Goal: Communication & Community: Share content

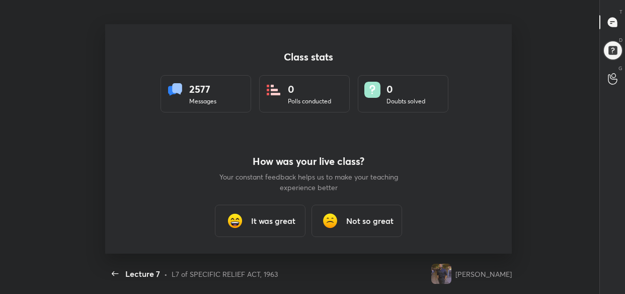
scroll to position [4, 0]
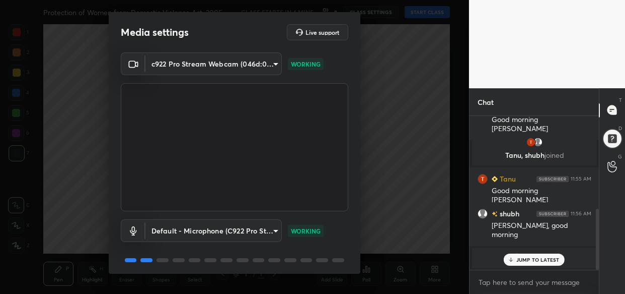
click at [525, 261] on p "JUMP TO LATEST" at bounding box center [538, 259] width 43 height 6
click at [514, 278] on body "1 2 3 4 5 6 7 C X Z C X Z E E Erase all H H Protection of Women from Domestic V…" at bounding box center [312, 147] width 625 height 294
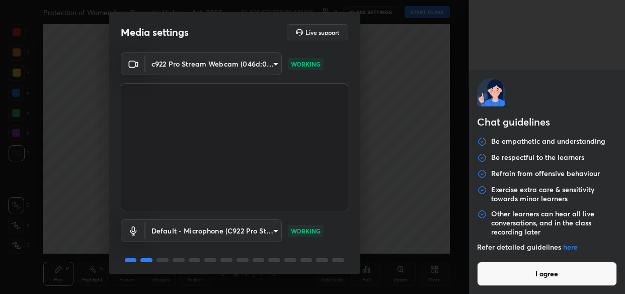
click at [514, 278] on button "I agree" at bounding box center [547, 273] width 140 height 24
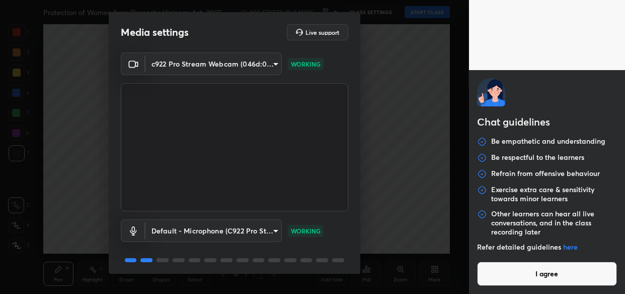
type textarea "x"
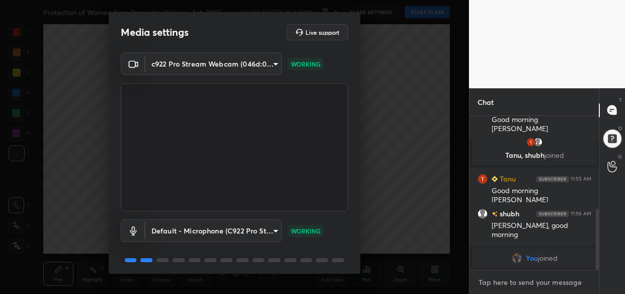
paste textarea "[URL][DOMAIN_NAME]"
type textarea "[URL][DOMAIN_NAME]"
type textarea "x"
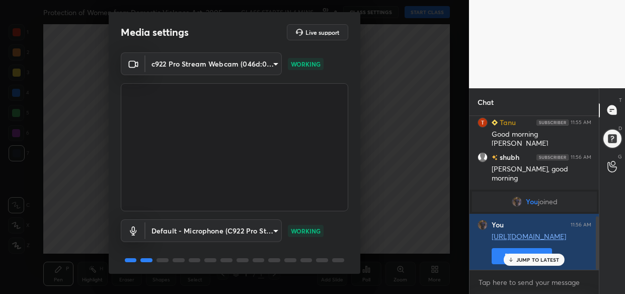
click at [533, 262] on p "JUMP TO LATEST" at bounding box center [538, 259] width 43 height 6
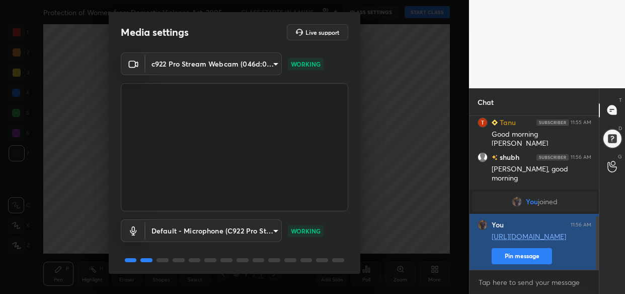
click at [520, 255] on button "Pin message" at bounding box center [522, 256] width 60 height 16
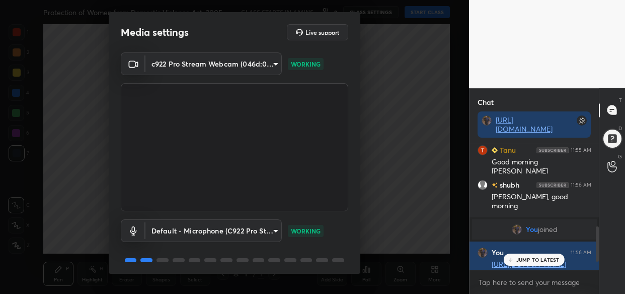
scroll to position [36, 0]
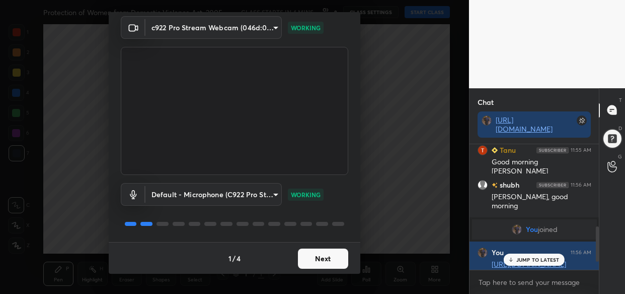
click at [318, 260] on button "Next" at bounding box center [323, 258] width 50 height 20
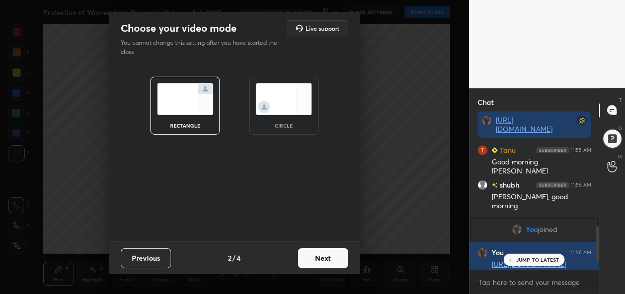
scroll to position [0, 0]
click at [318, 260] on button "Next" at bounding box center [323, 258] width 50 height 20
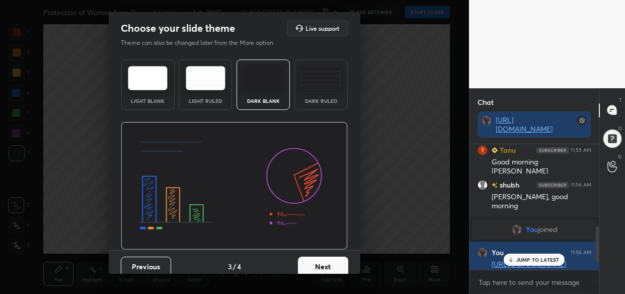
click at [318, 260] on button "Next" at bounding box center [323, 266] width 50 height 20
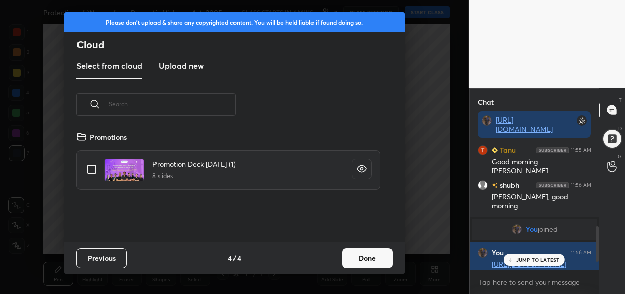
scroll to position [111, 323]
click at [178, 66] on h3 "Upload new" at bounding box center [181, 65] width 45 height 12
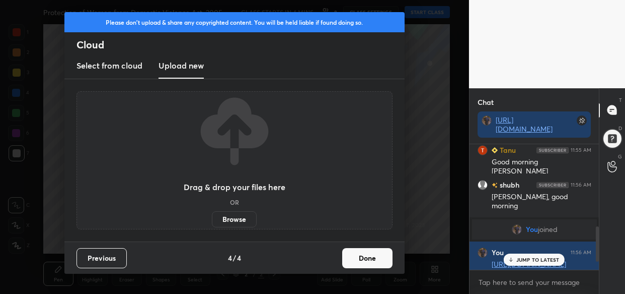
click at [230, 225] on label "Browse" at bounding box center [234, 219] width 45 height 16
click at [212, 225] on input "Browse" at bounding box center [212, 219] width 0 height 16
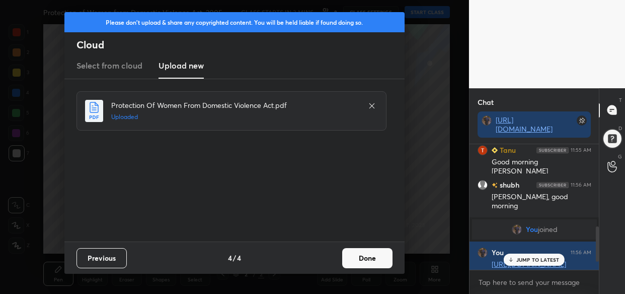
click at [367, 253] on button "Done" at bounding box center [367, 258] width 50 height 20
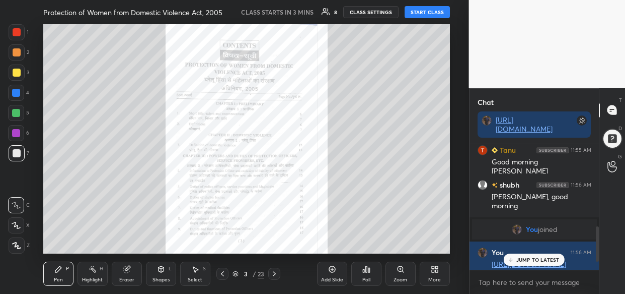
click at [536, 258] on p "JUMP TO LATEST" at bounding box center [538, 259] width 43 height 6
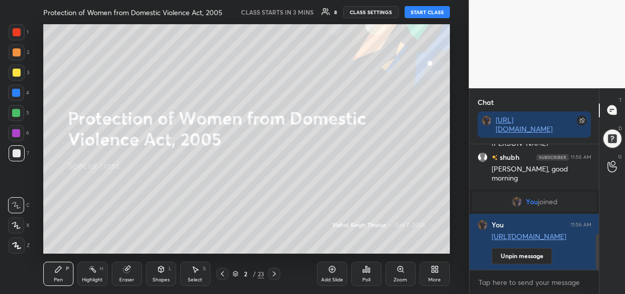
click at [439, 269] on icon at bounding box center [435, 269] width 8 height 8
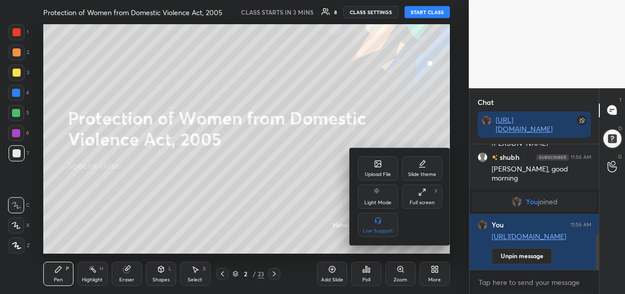
click at [369, 165] on div "Upload File" at bounding box center [378, 168] width 40 height 24
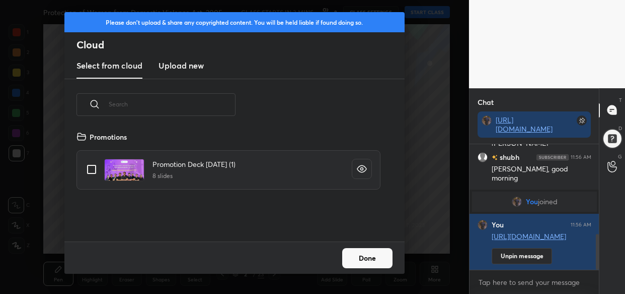
scroll to position [111, 323]
click at [181, 68] on h3 "Upload new" at bounding box center [181, 65] width 45 height 12
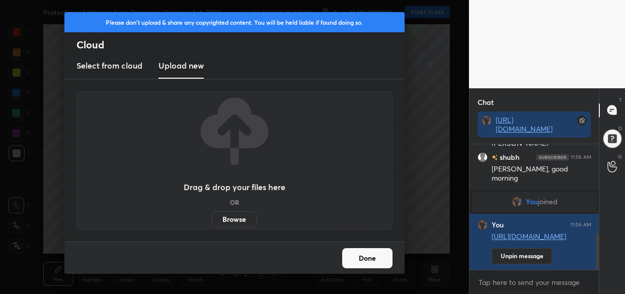
click at [235, 219] on label "Browse" at bounding box center [234, 219] width 45 height 16
click at [212, 219] on input "Browse" at bounding box center [212, 219] width 0 height 16
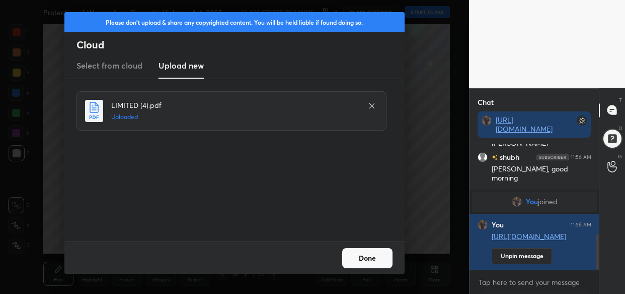
click at [361, 256] on button "Done" at bounding box center [367, 258] width 50 height 20
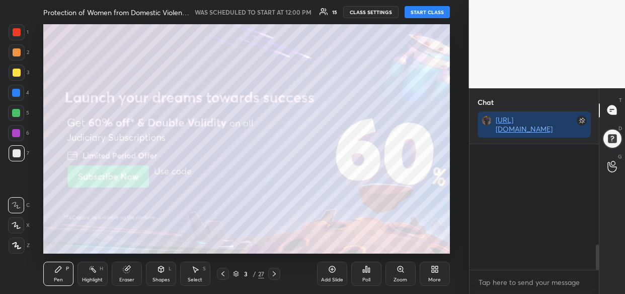
scroll to position [498, 0]
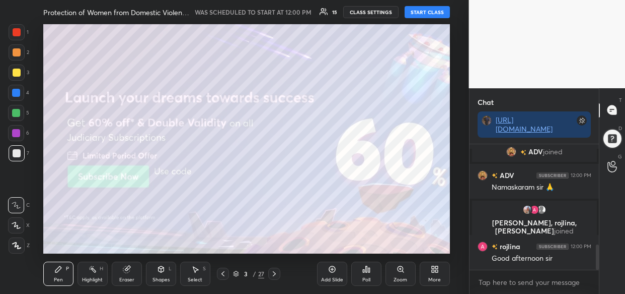
click at [424, 13] on button "START CLASS" at bounding box center [427, 12] width 45 height 12
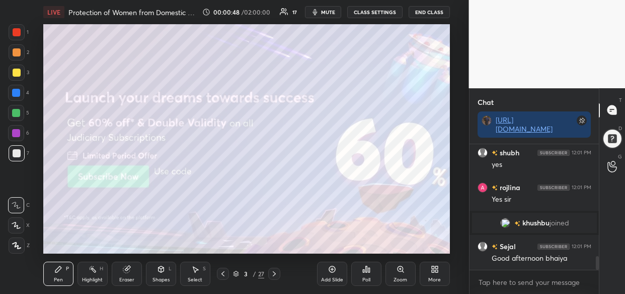
scroll to position [1044, 0]
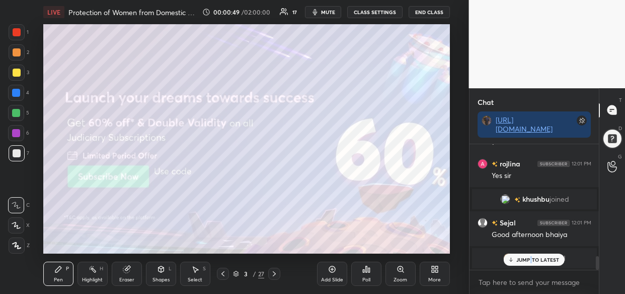
click at [531, 260] on p "JUMP TO LATEST" at bounding box center [538, 259] width 43 height 6
click at [16, 74] on div at bounding box center [17, 72] width 8 height 8
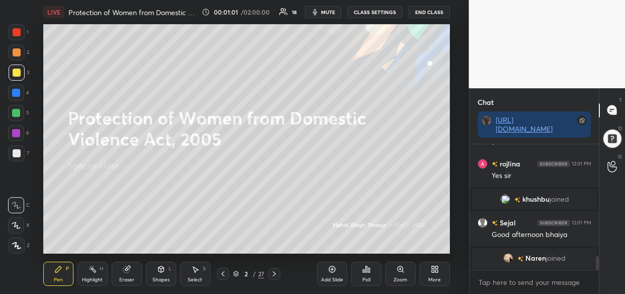
drag, startPoint x: 16, startPoint y: 89, endPoint x: 15, endPoint y: 96, distance: 7.1
click at [16, 91] on div at bounding box center [16, 93] width 8 height 8
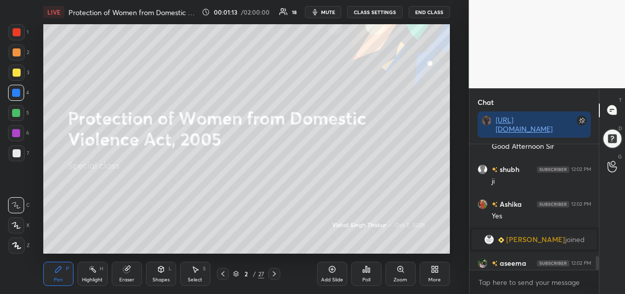
scroll to position [1027, 0]
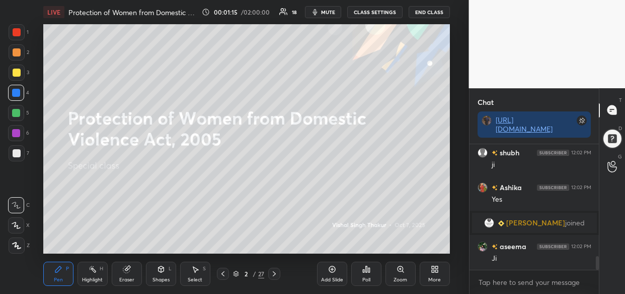
click at [15, 71] on div at bounding box center [17, 72] width 8 height 8
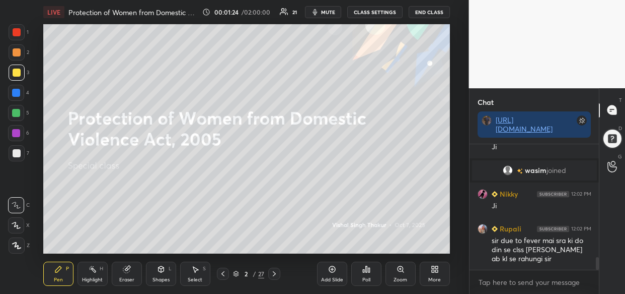
scroll to position [1134, 0]
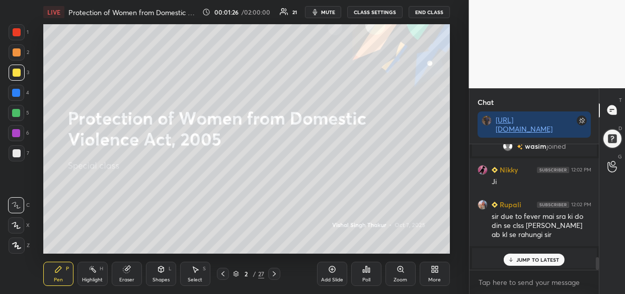
drag, startPoint x: 536, startPoint y: 263, endPoint x: 517, endPoint y: 263, distance: 19.1
click at [535, 265] on div "JUMP TO LATEST" at bounding box center [534, 259] width 60 height 12
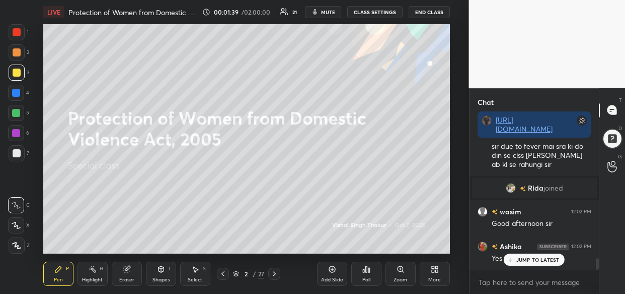
scroll to position [1210, 0]
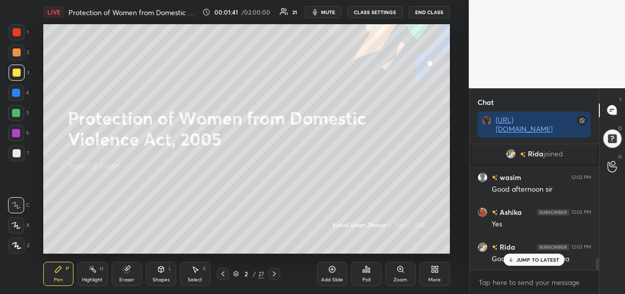
drag, startPoint x: 546, startPoint y: 258, endPoint x: 527, endPoint y: 270, distance: 22.6
click at [546, 258] on p "JUMP TO LATEST" at bounding box center [538, 259] width 43 height 6
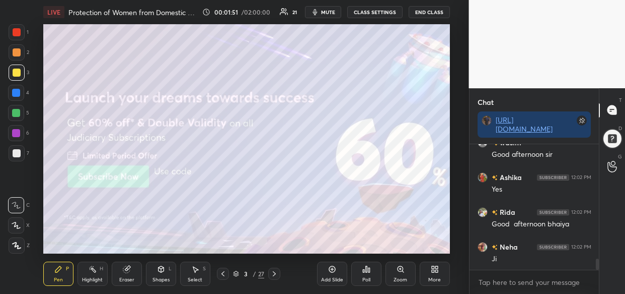
scroll to position [1280, 0]
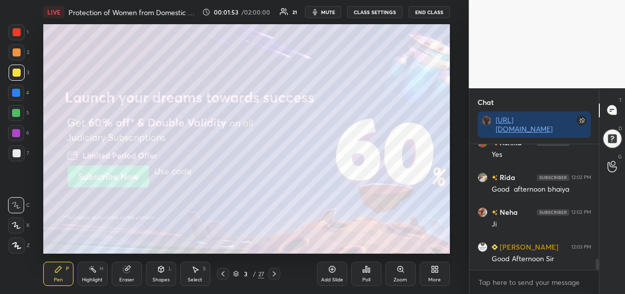
drag, startPoint x: 21, startPoint y: 242, endPoint x: 30, endPoint y: 241, distance: 8.6
click at [19, 243] on div at bounding box center [17, 245] width 16 height 16
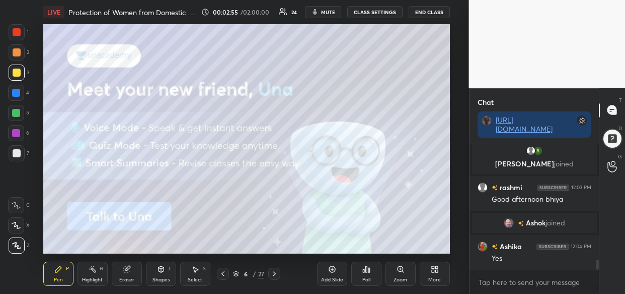
scroll to position [1399, 0]
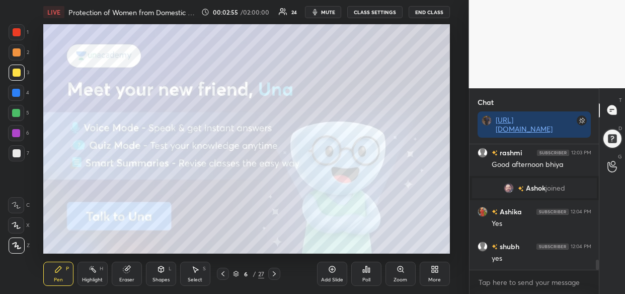
click at [432, 272] on icon at bounding box center [435, 269] width 8 height 8
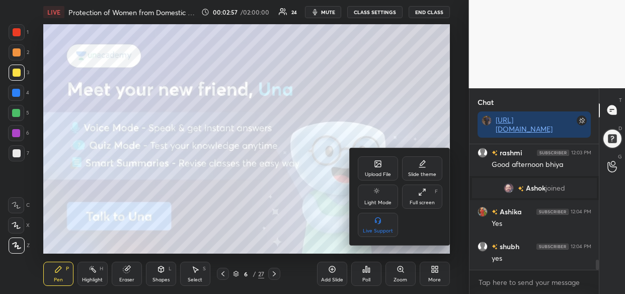
click at [385, 128] on div at bounding box center [312, 147] width 625 height 294
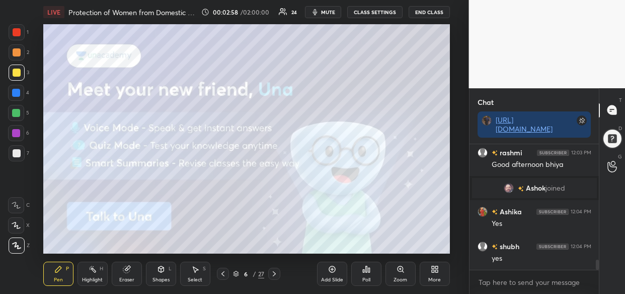
click at [437, 269] on icon at bounding box center [435, 269] width 8 height 8
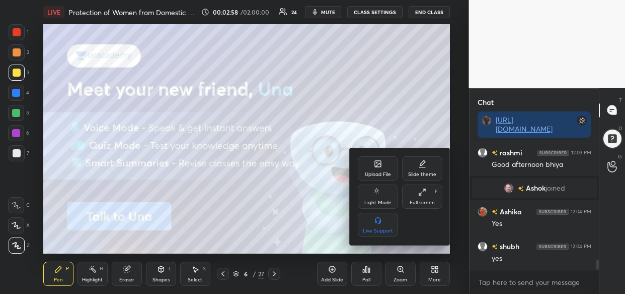
click at [381, 169] on div "Upload File" at bounding box center [378, 168] width 40 height 24
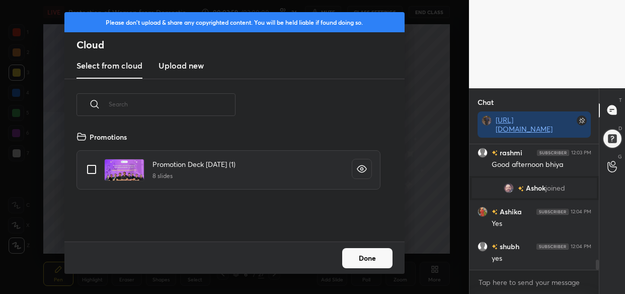
scroll to position [111, 323]
drag, startPoint x: 175, startPoint y: 65, endPoint x: 180, endPoint y: 69, distance: 6.6
click at [178, 68] on h3 "Upload new" at bounding box center [181, 65] width 45 height 12
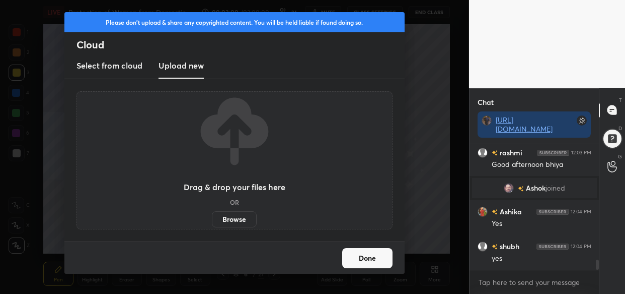
scroll to position [1434, 0]
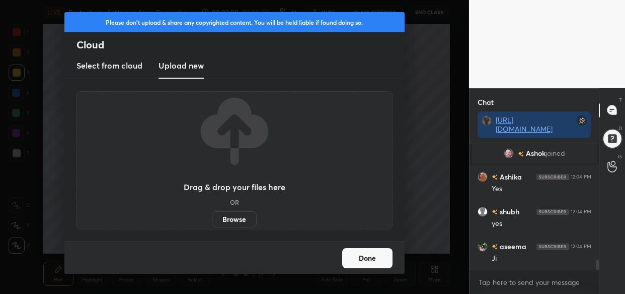
click at [240, 222] on label "Browse" at bounding box center [234, 219] width 45 height 16
click at [212, 222] on input "Browse" at bounding box center [212, 219] width 0 height 16
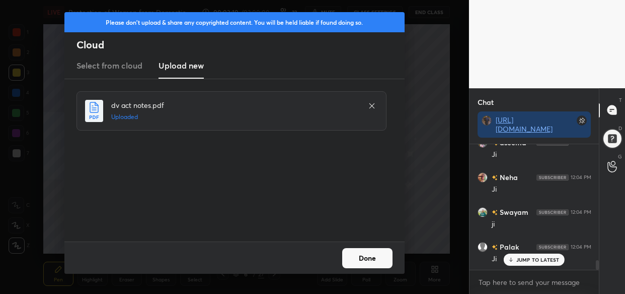
click at [362, 262] on button "Done" at bounding box center [367, 258] width 50 height 20
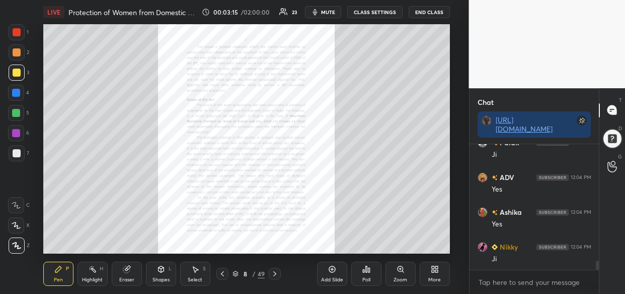
scroll to position [1677, 0]
click at [400, 273] on div "Zoom" at bounding box center [401, 273] width 30 height 24
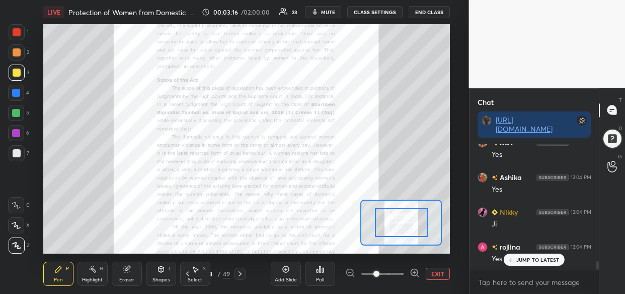
click at [409, 275] on div at bounding box center [382, 273] width 75 height 12
click at [415, 276] on icon at bounding box center [415, 272] width 10 height 10
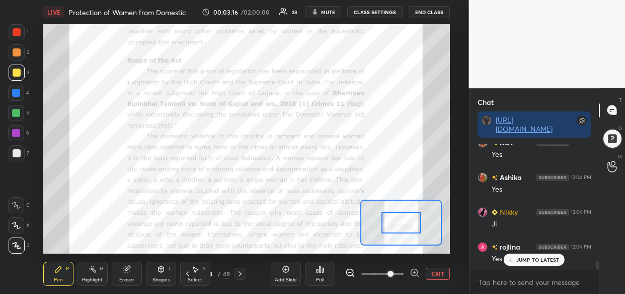
click at [413, 276] on icon at bounding box center [415, 272] width 10 height 10
click at [418, 274] on div at bounding box center [382, 273] width 75 height 12
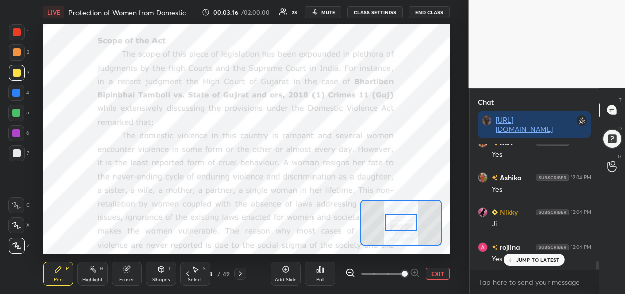
click at [424, 275] on div "EXIT" at bounding box center [397, 273] width 105 height 12
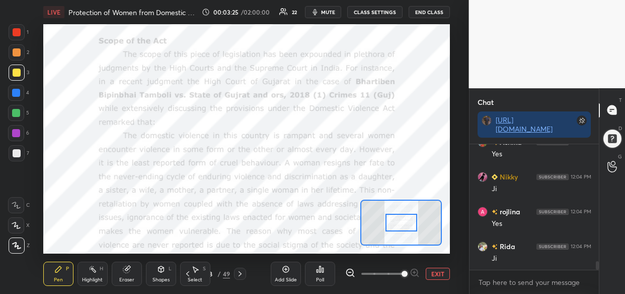
scroll to position [1736, 0]
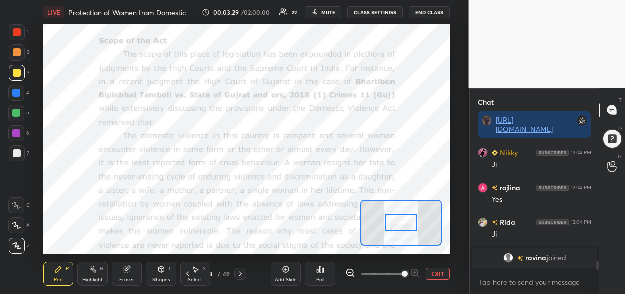
drag, startPoint x: 18, startPoint y: 91, endPoint x: 24, endPoint y: 96, distance: 8.6
click at [18, 91] on div at bounding box center [16, 93] width 8 height 8
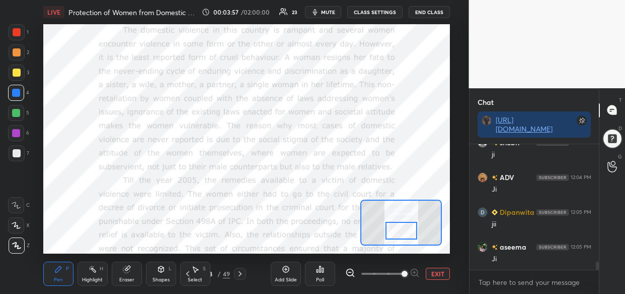
scroll to position [1853, 0]
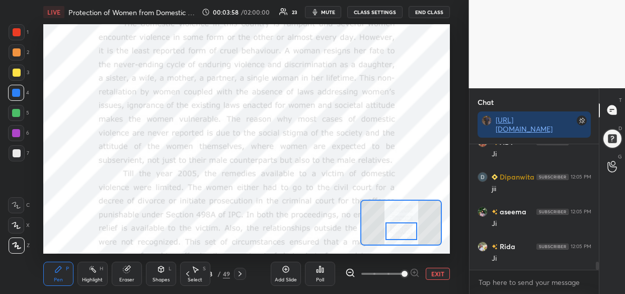
drag, startPoint x: 403, startPoint y: 218, endPoint x: 403, endPoint y: 227, distance: 8.6
click at [403, 227] on div at bounding box center [402, 231] width 32 height 18
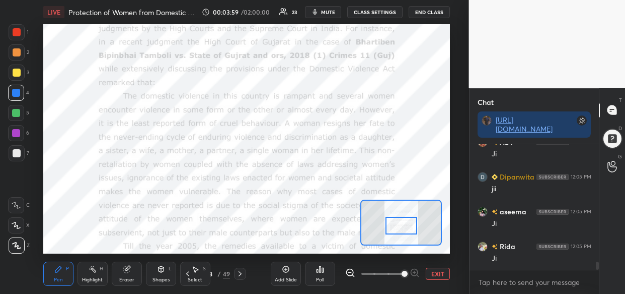
drag, startPoint x: 403, startPoint y: 227, endPoint x: 403, endPoint y: 221, distance: 5.5
click at [403, 221] on div at bounding box center [402, 226] width 32 height 18
click at [60, 275] on div "Pen P" at bounding box center [58, 273] width 30 height 24
click at [456, 111] on div "Setting up your live class Poll for secs No correct answer Start poll" at bounding box center [246, 138] width 429 height 229
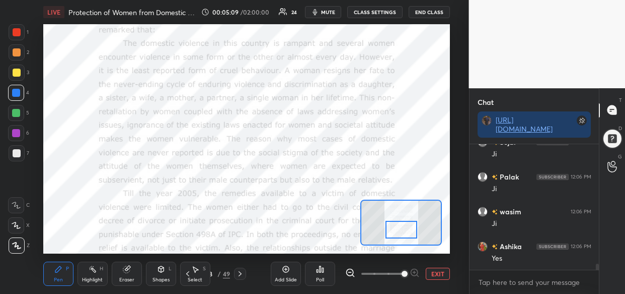
scroll to position [2520, 0]
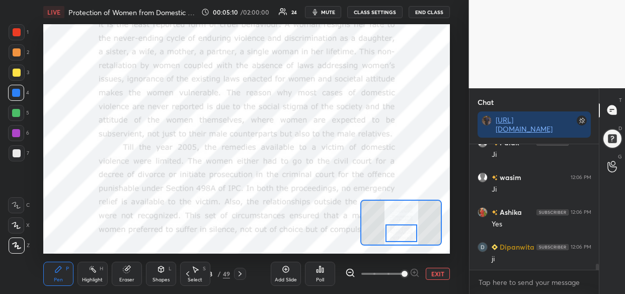
drag, startPoint x: 407, startPoint y: 230, endPoint x: 408, endPoint y: 238, distance: 8.6
click at [408, 238] on div at bounding box center [402, 233] width 32 height 18
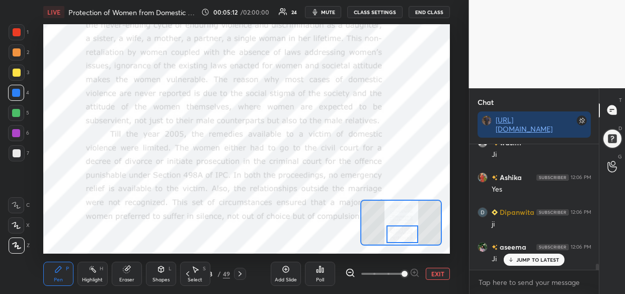
scroll to position [2589, 0]
click at [54, 156] on div "Setting up your live class Poll for secs No correct answer Start poll" at bounding box center [246, 138] width 429 height 229
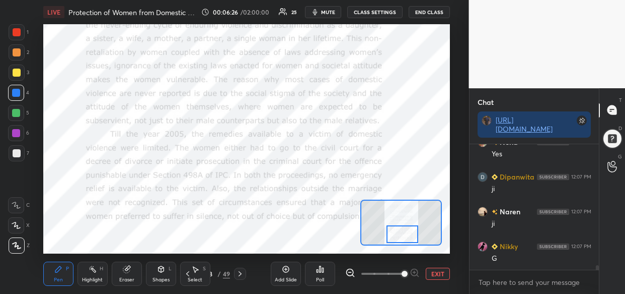
drag, startPoint x: 42, startPoint y: 148, endPoint x: 221, endPoint y: 254, distance: 207.5
click at [221, 254] on div "LIVE Protection of Women from Domestic Violence Act, 2005 00:06:26 / 02:00:00 2…" at bounding box center [246, 147] width 429 height 294
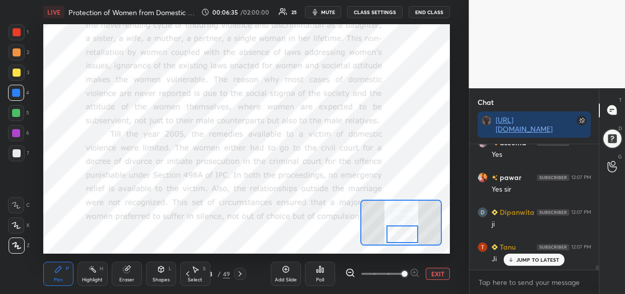
scroll to position [3425, 0]
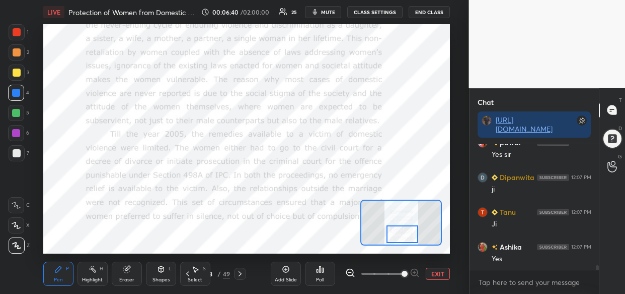
click at [62, 254] on div "LIVE Protection of Women from Domestic Violence Act, 2005 00:06:40 / 02:00:00 2…" at bounding box center [246, 147] width 429 height 294
click at [96, 238] on div "LIVE Protection of Women from Domestic Violence Act, 2005 00:06:40 / 02:00:00 2…" at bounding box center [246, 147] width 429 height 294
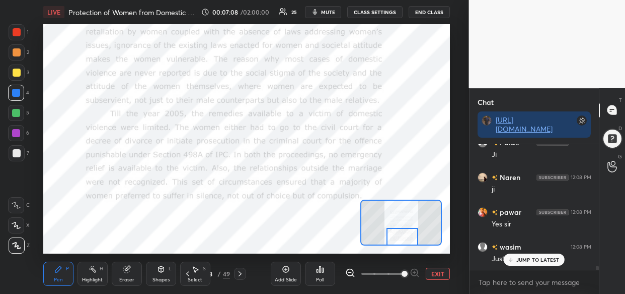
click at [407, 234] on div at bounding box center [403, 237] width 32 height 18
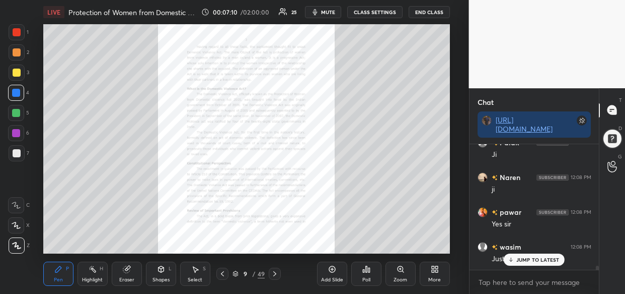
click at [397, 269] on icon at bounding box center [401, 269] width 8 height 8
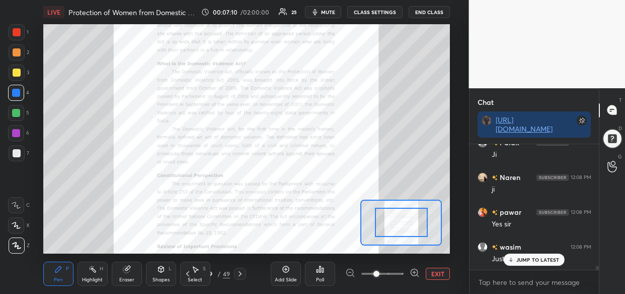
click at [406, 269] on div at bounding box center [382, 273] width 75 height 12
click at [407, 270] on div at bounding box center [382, 273] width 75 height 12
click at [409, 269] on div at bounding box center [382, 273] width 75 height 12
click at [414, 272] on icon at bounding box center [414, 272] width 3 height 0
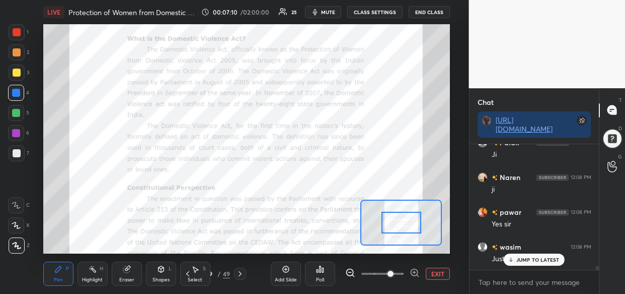
click at [422, 273] on div "EXIT" at bounding box center [397, 273] width 105 height 12
click at [419, 275] on icon at bounding box center [415, 272] width 10 height 10
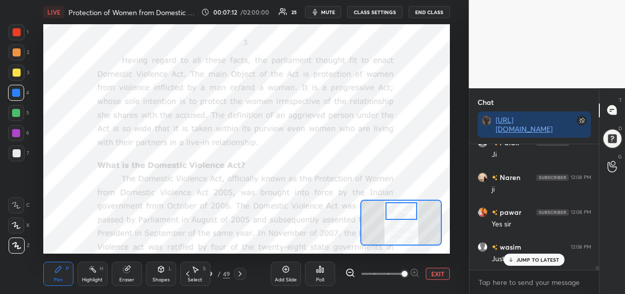
scroll to position [3842, 0]
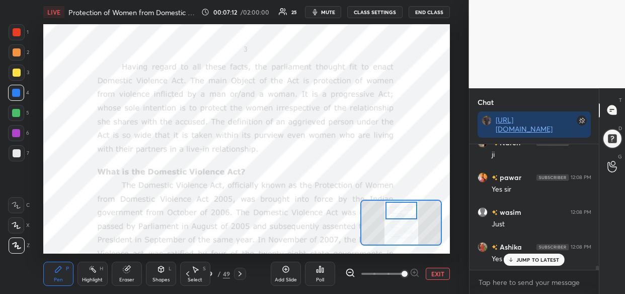
drag, startPoint x: 403, startPoint y: 215, endPoint x: 403, endPoint y: 203, distance: 12.1
click at [403, 203] on div at bounding box center [402, 210] width 32 height 18
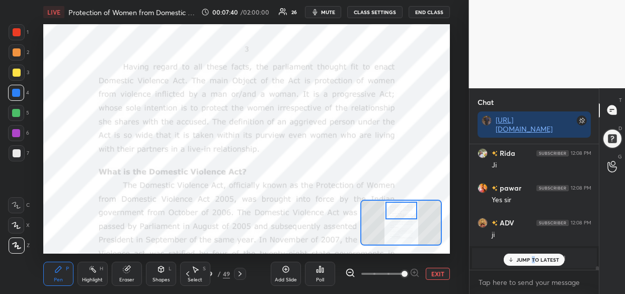
drag, startPoint x: 533, startPoint y: 254, endPoint x: 507, endPoint y: 265, distance: 28.6
click at [533, 256] on div "JUMP TO LATEST" at bounding box center [534, 259] width 60 height 12
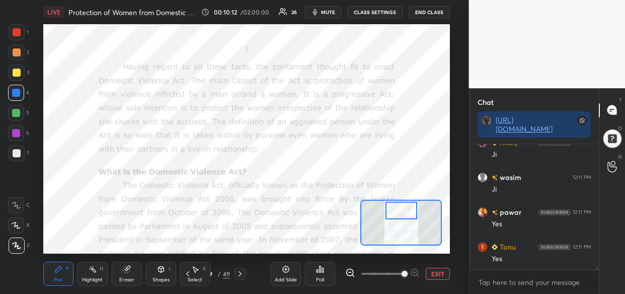
scroll to position [7245, 0]
click at [50, 214] on div "Setting up your live class Poll for secs No correct answer Start poll" at bounding box center [246, 138] width 429 height 229
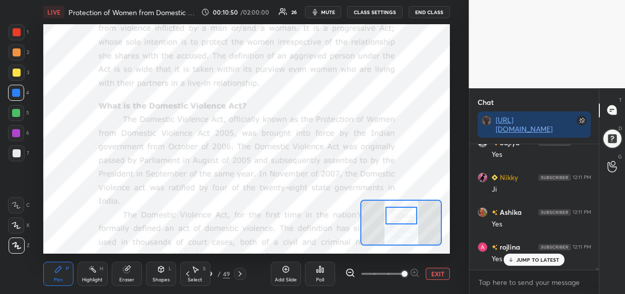
click at [406, 216] on div at bounding box center [402, 215] width 32 height 18
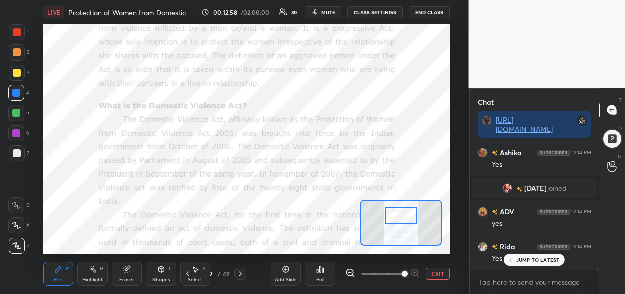
scroll to position [8924, 0]
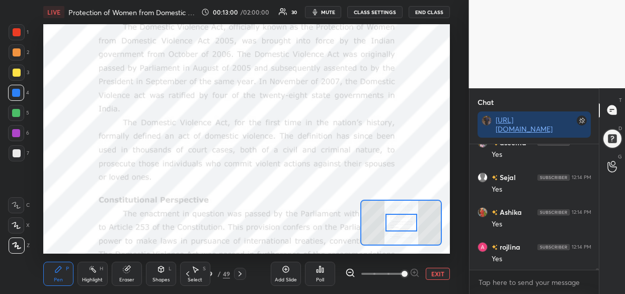
drag, startPoint x: 400, startPoint y: 217, endPoint x: 400, endPoint y: 224, distance: 7.0
click at [400, 224] on div at bounding box center [402, 222] width 32 height 18
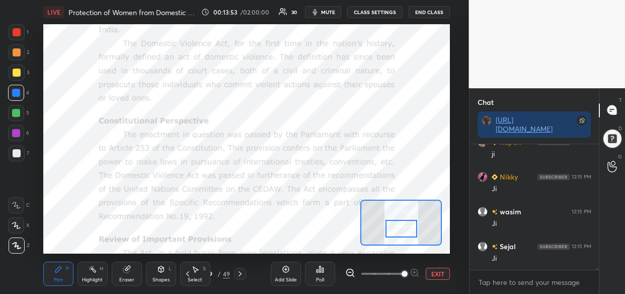
drag, startPoint x: 403, startPoint y: 221, endPoint x: 403, endPoint y: 227, distance: 6.0
click at [403, 227] on div at bounding box center [402, 229] width 32 height 18
click at [360, 215] on div "Setting up your live class Poll for secs No correct answer Start poll" at bounding box center [246, 138] width 407 height 229
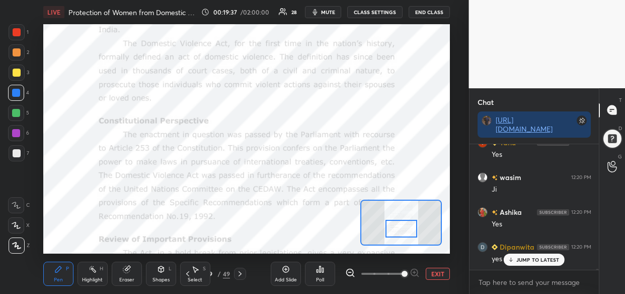
scroll to position [15231, 0]
click at [290, 277] on div "Add Slide" at bounding box center [286, 279] width 22 height 5
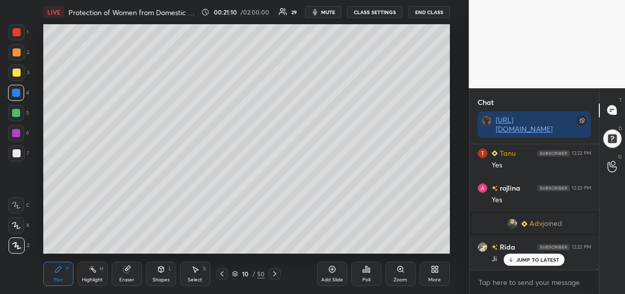
scroll to position [14033, 0]
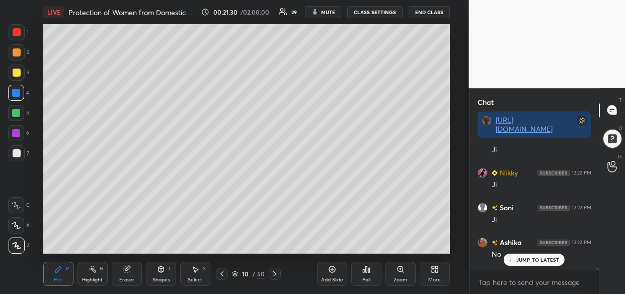
click at [549, 261] on p "JUMP TO LATEST" at bounding box center [538, 259] width 43 height 6
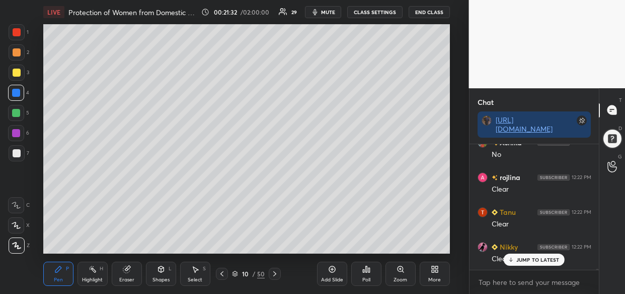
scroll to position [14597, 0]
click at [18, 72] on div at bounding box center [17, 72] width 8 height 8
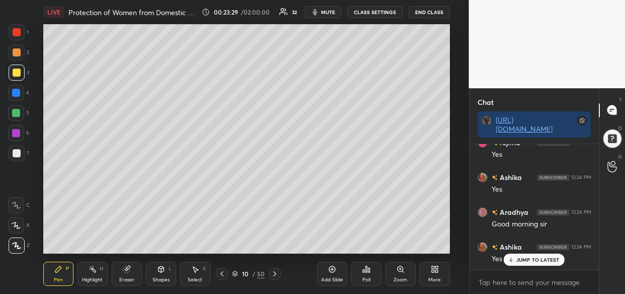
scroll to position [16042, 0]
click at [529, 263] on div "JUMP TO LATEST" at bounding box center [534, 259] width 60 height 12
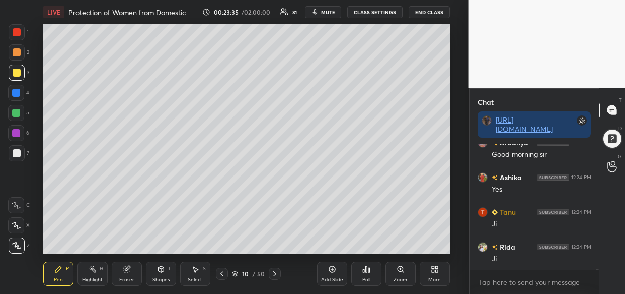
scroll to position [16112, 0]
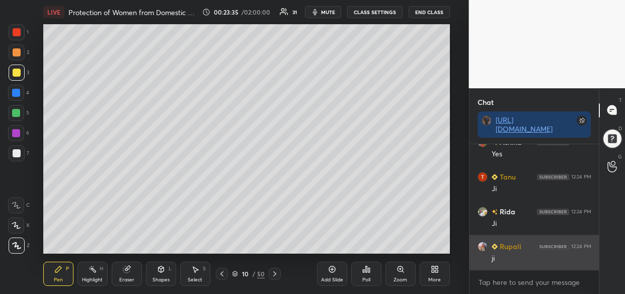
click at [526, 262] on div "ji" at bounding box center [542, 258] width 100 height 10
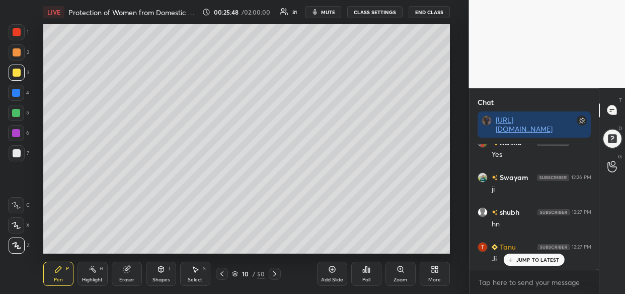
scroll to position [18368, 0]
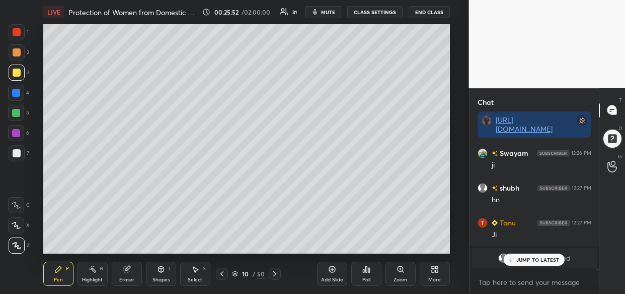
click at [517, 256] on p "JUMP TO LATEST" at bounding box center [538, 259] width 43 height 6
click at [415, 216] on div "LIVE Protection of Women from Domestic Violence Act, 2005 00:25:53 / 02:00:00 3…" at bounding box center [246, 147] width 429 height 294
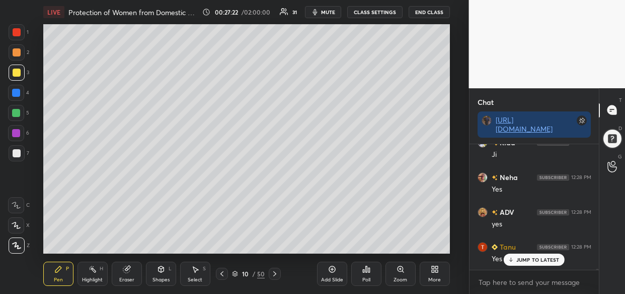
scroll to position [20071, 0]
click at [388, 245] on div "LIVE Protection of Women from Domestic Violence Act, 2005 00:27:23 / 02:00:00 3…" at bounding box center [246, 147] width 429 height 294
click at [539, 262] on div "JUMP TO LATEST" at bounding box center [534, 259] width 60 height 12
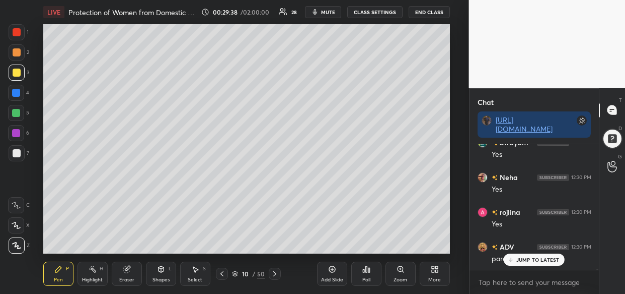
click at [552, 264] on div "JUMP TO LATEST" at bounding box center [534, 259] width 60 height 12
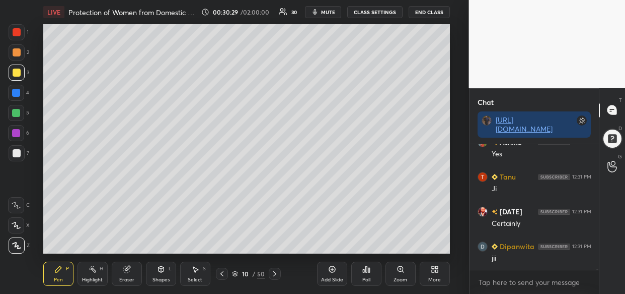
click at [179, 255] on div "LIVE Protection of Women from Domestic Violence Act, 2005 00:30:29 / 02:00:00 3…" at bounding box center [246, 147] width 429 height 294
click at [227, 223] on div "LIVE Protection of Women from Domestic Violence Act, 2005 00:30:30 / 02:00:00 3…" at bounding box center [246, 147] width 429 height 294
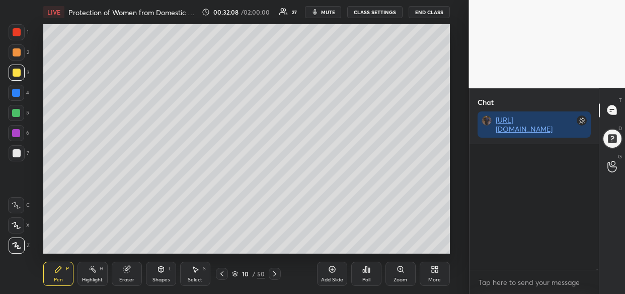
scroll to position [23553, 0]
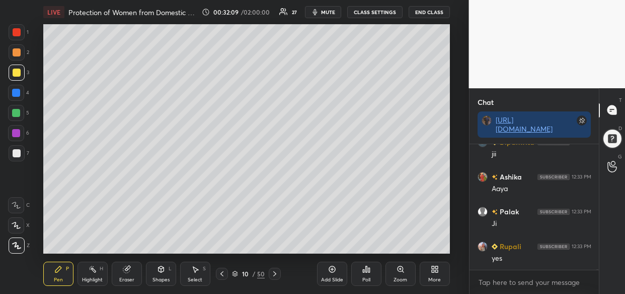
click at [340, 279] on div "Add Slide" at bounding box center [332, 279] width 22 height 5
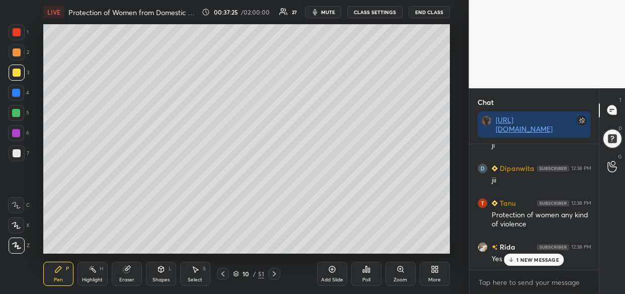
scroll to position [28549, 0]
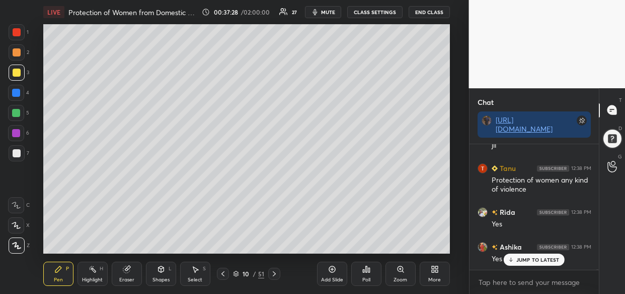
drag, startPoint x: 16, startPoint y: 91, endPoint x: 19, endPoint y: 97, distance: 6.6
click at [17, 92] on div at bounding box center [16, 93] width 8 height 8
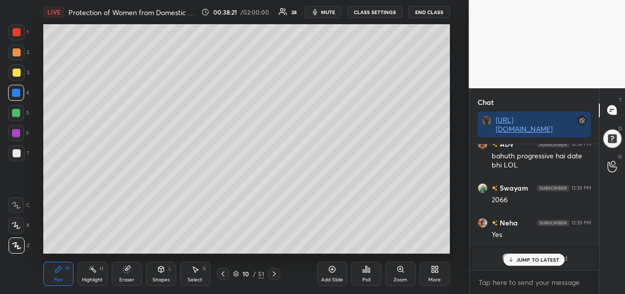
click at [332, 272] on icon at bounding box center [332, 269] width 8 height 8
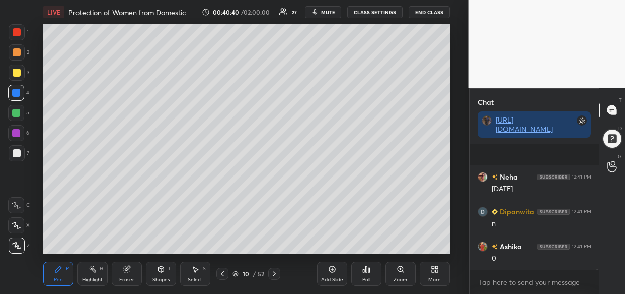
scroll to position [33028, 0]
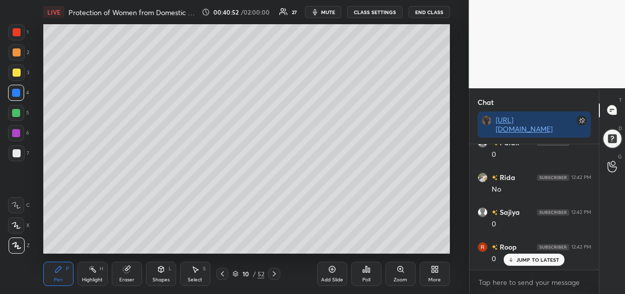
click at [332, 271] on icon at bounding box center [332, 269] width 8 height 8
click at [356, 22] on div "LIVE Protection of Women from Domestic Violence Act, 2005 00:41:54 / 02:00:00 2…" at bounding box center [246, 147] width 429 height 294
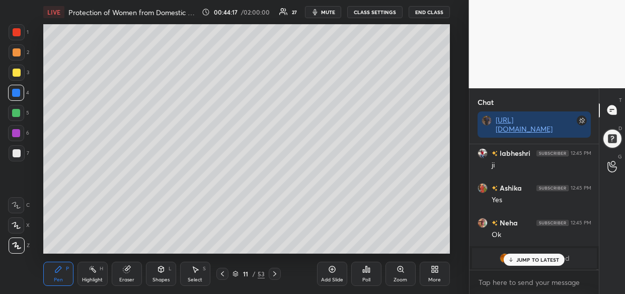
drag, startPoint x: 529, startPoint y: 259, endPoint x: 521, endPoint y: 261, distance: 8.0
click at [527, 259] on p "JUMP TO LATEST" at bounding box center [538, 259] width 43 height 6
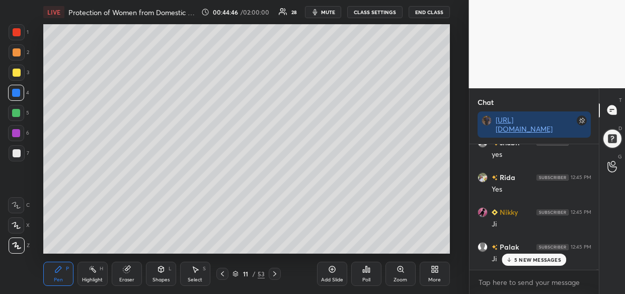
scroll to position [38049, 0]
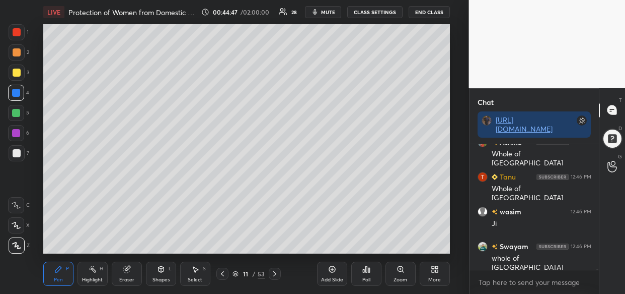
click at [17, 76] on div at bounding box center [17, 72] width 8 height 8
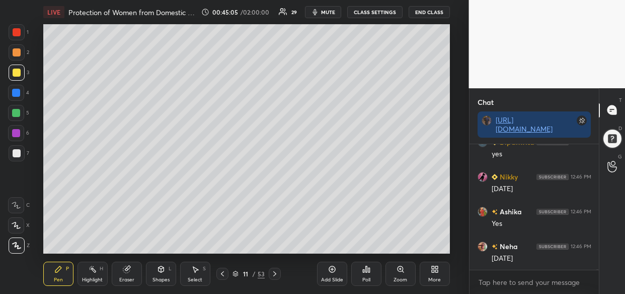
scroll to position [38386, 0]
click at [450, 38] on div "Setting up your live class Poll for secs No correct answer Start poll" at bounding box center [246, 138] width 429 height 229
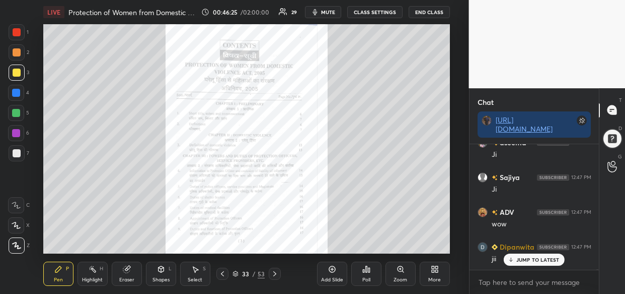
scroll to position [39914, 0]
click at [13, 91] on div at bounding box center [16, 93] width 8 height 8
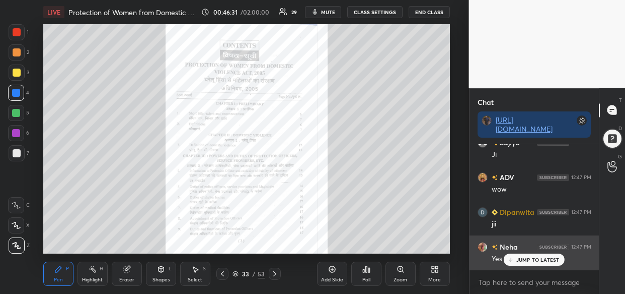
click at [532, 262] on p "JUMP TO LATEST" at bounding box center [538, 259] width 43 height 6
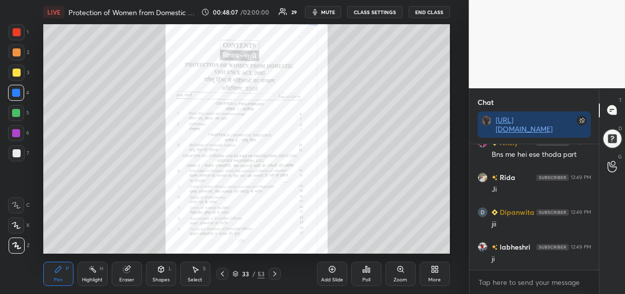
scroll to position [41269, 0]
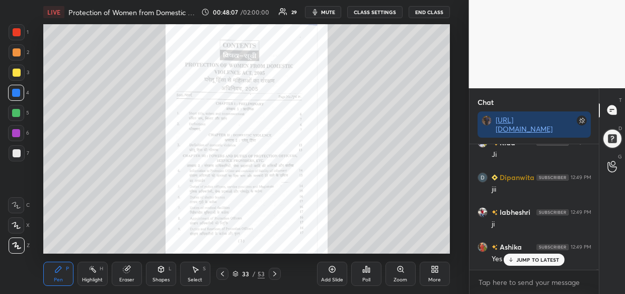
click at [400, 272] on div "Zoom" at bounding box center [401, 273] width 30 height 24
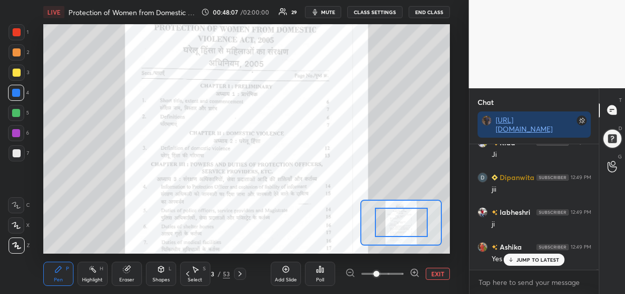
click at [405, 270] on div at bounding box center [382, 273] width 75 height 12
click at [406, 271] on div at bounding box center [382, 273] width 75 height 12
drag, startPoint x: 400, startPoint y: 225, endPoint x: 400, endPoint y: 235, distance: 10.1
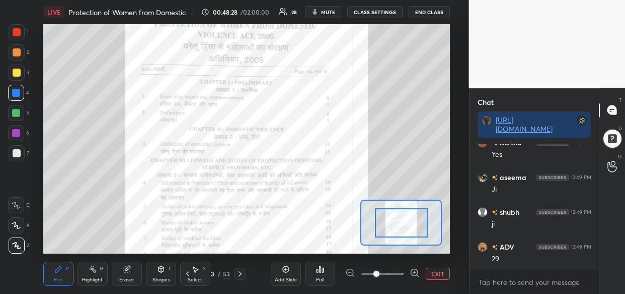
scroll to position [41408, 0]
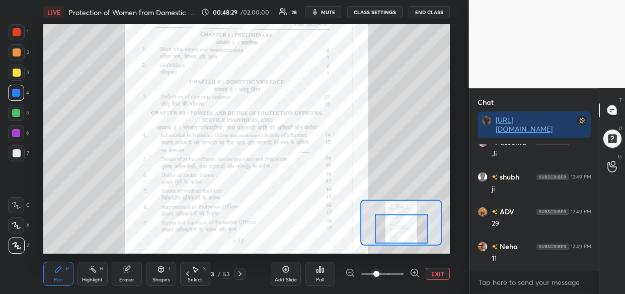
drag, startPoint x: 400, startPoint y: 235, endPoint x: 400, endPoint y: 242, distance: 6.5
click at [400, 242] on div at bounding box center [401, 228] width 53 height 29
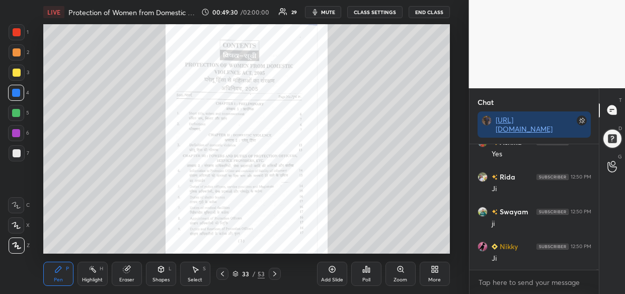
scroll to position [42589, 0]
click at [403, 269] on icon at bounding box center [401, 269] width 6 height 6
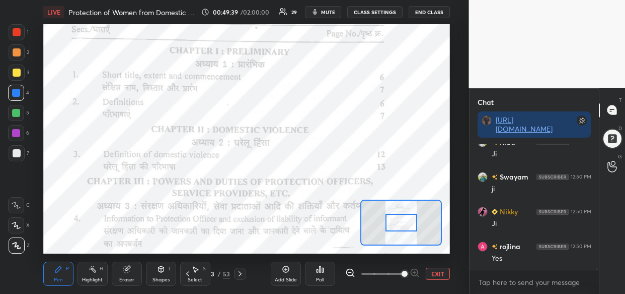
click at [408, 270] on span at bounding box center [405, 273] width 6 height 6
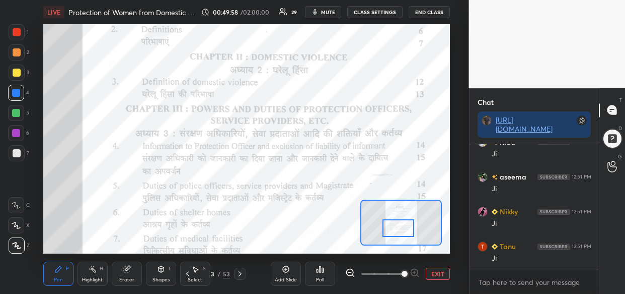
scroll to position [42937, 0]
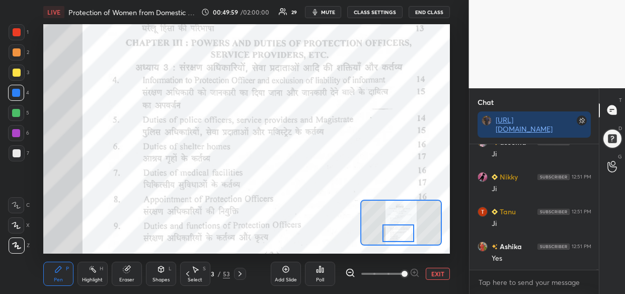
drag, startPoint x: 404, startPoint y: 221, endPoint x: 401, endPoint y: 232, distance: 11.0
click at [401, 232] on div at bounding box center [399, 233] width 32 height 18
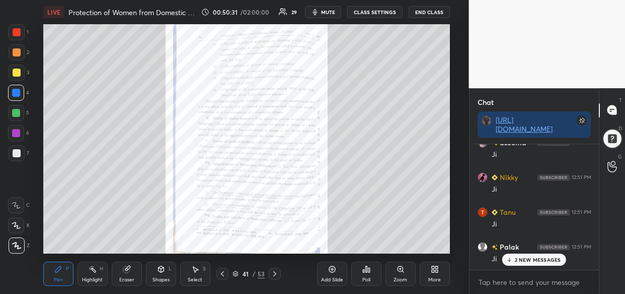
scroll to position [43388, 0]
click at [401, 274] on div "Zoom" at bounding box center [401, 273] width 30 height 24
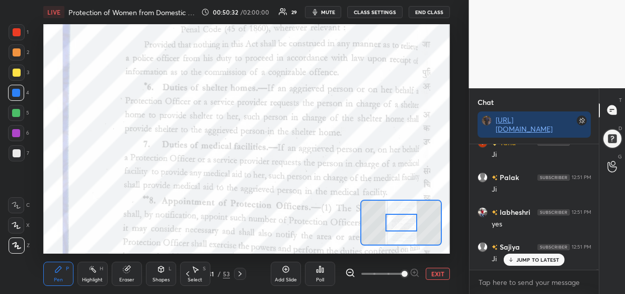
click at [402, 272] on span at bounding box center [383, 273] width 42 height 15
click at [405, 272] on span at bounding box center [405, 273] width 6 height 6
click at [408, 273] on span at bounding box center [405, 273] width 6 height 6
click at [407, 273] on span at bounding box center [405, 273] width 6 height 6
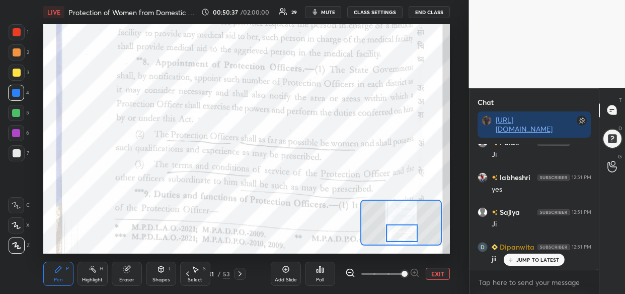
drag, startPoint x: 398, startPoint y: 219, endPoint x: 399, endPoint y: 230, distance: 10.6
click at [399, 230] on div at bounding box center [402, 233] width 32 height 18
click at [395, 200] on div "Setting up your live class Poll for secs No correct answer Start poll" at bounding box center [246, 138] width 407 height 229
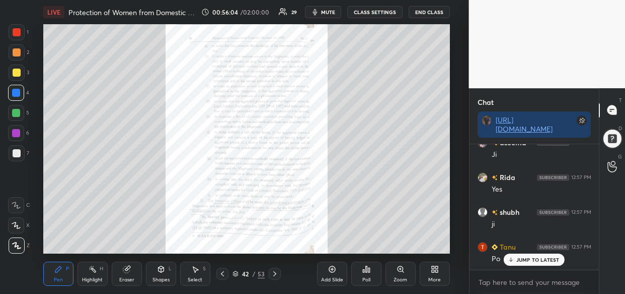
scroll to position [49470, 0]
click at [399, 273] on div "Zoom" at bounding box center [401, 273] width 30 height 24
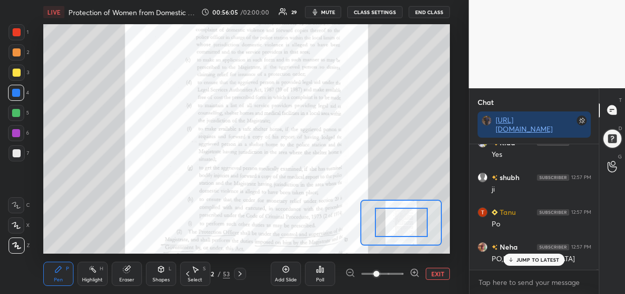
click at [400, 274] on span at bounding box center [383, 273] width 42 height 15
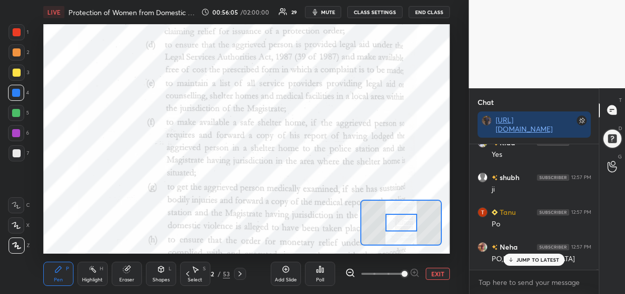
click at [403, 273] on span at bounding box center [405, 273] width 6 height 6
click at [406, 272] on span at bounding box center [405, 273] width 6 height 6
click at [408, 271] on span at bounding box center [405, 273] width 6 height 6
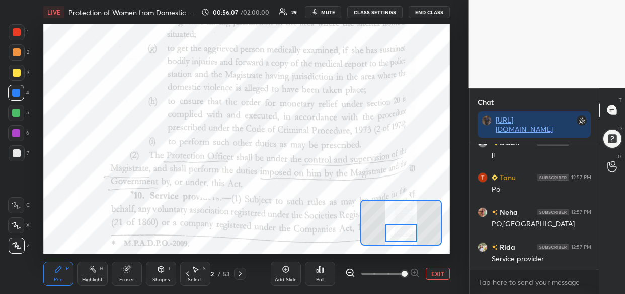
drag, startPoint x: 403, startPoint y: 226, endPoint x: 403, endPoint y: 237, distance: 11.6
click at [403, 237] on div at bounding box center [402, 233] width 32 height 18
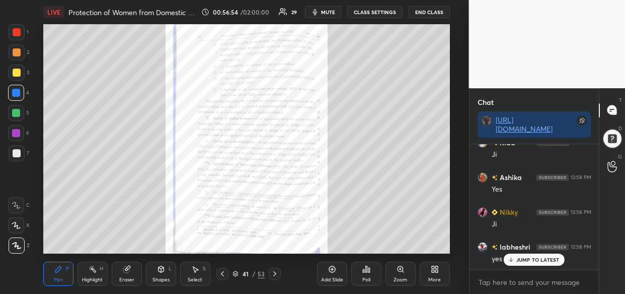
scroll to position [50582, 0]
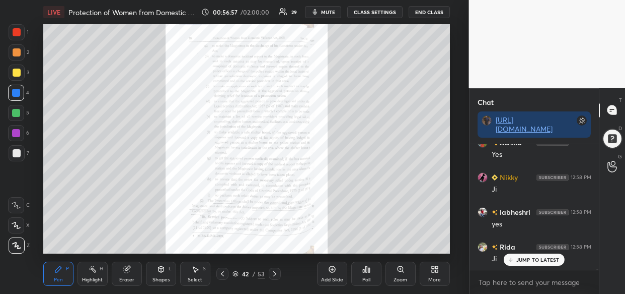
click at [401, 271] on icon at bounding box center [401, 269] width 8 height 8
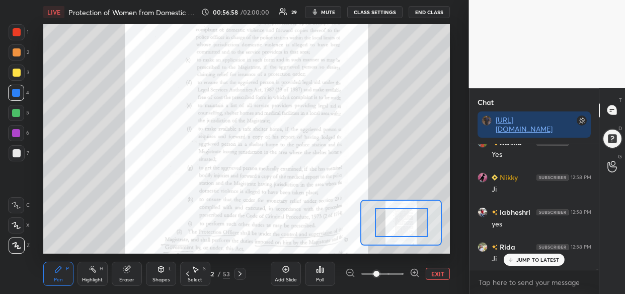
drag, startPoint x: 402, startPoint y: 272, endPoint x: 408, endPoint y: 272, distance: 5.6
click at [403, 271] on span at bounding box center [383, 273] width 42 height 15
drag, startPoint x: 408, startPoint y: 272, endPoint x: 415, endPoint y: 265, distance: 10.0
click at [380, 270] on span at bounding box center [377, 273] width 6 height 6
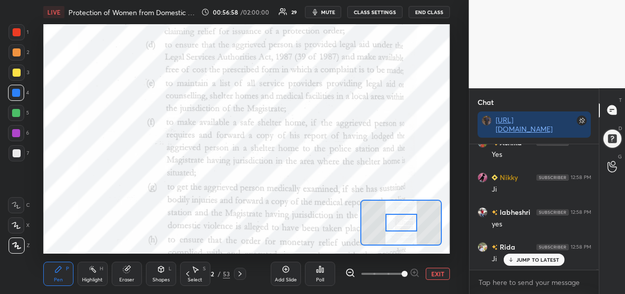
click at [408, 270] on span at bounding box center [405, 273] width 6 height 6
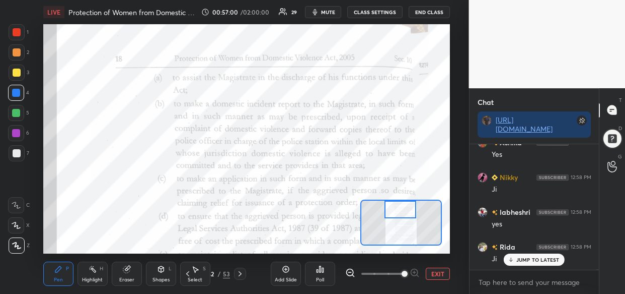
click at [396, 196] on div "Setting up your live class Poll for secs No correct answer Start poll" at bounding box center [246, 138] width 407 height 229
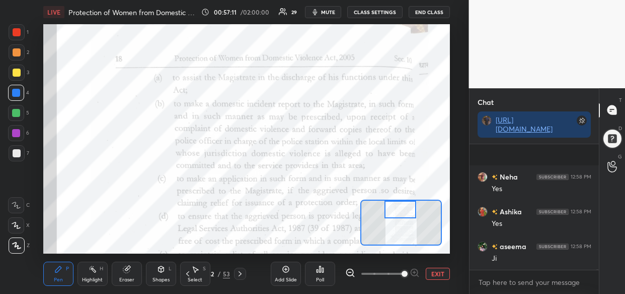
scroll to position [50756, 0]
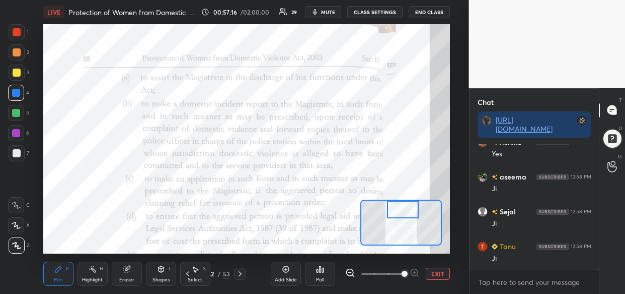
drag, startPoint x: 400, startPoint y: 205, endPoint x: 403, endPoint y: 201, distance: 5.2
click at [403, 201] on div at bounding box center [403, 209] width 32 height 18
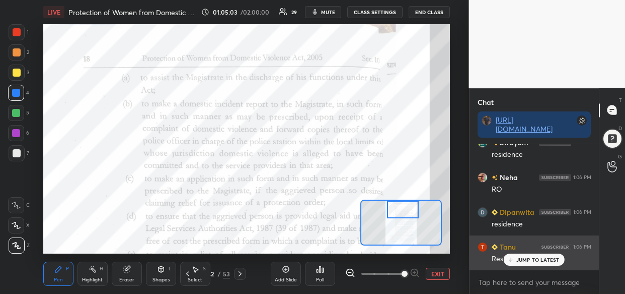
click at [548, 263] on div "JUMP TO LATEST" at bounding box center [534, 259] width 60 height 12
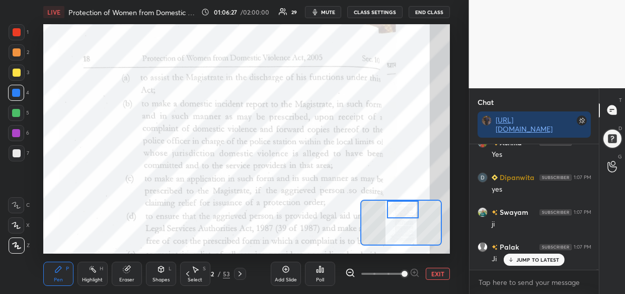
scroll to position [50155, 0]
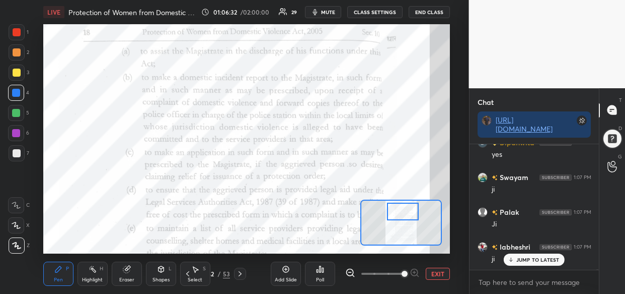
drag, startPoint x: 398, startPoint y: 210, endPoint x: 398, endPoint y: 217, distance: 6.0
click at [398, 217] on div at bounding box center [403, 211] width 32 height 18
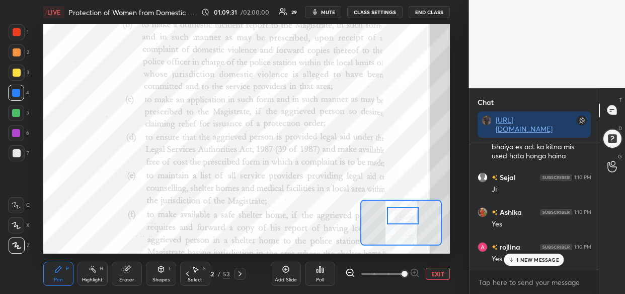
scroll to position [53457, 0]
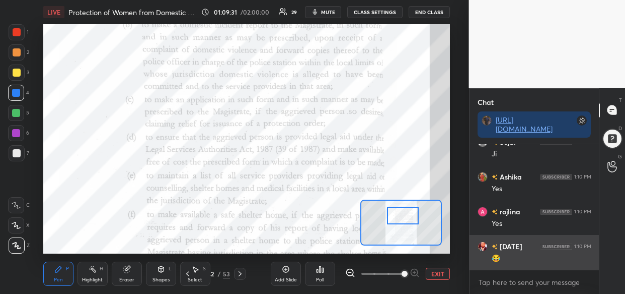
click at [543, 254] on div "😂" at bounding box center [542, 258] width 100 height 10
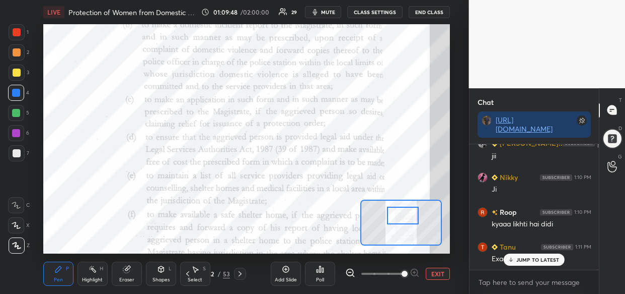
scroll to position [54047, 0]
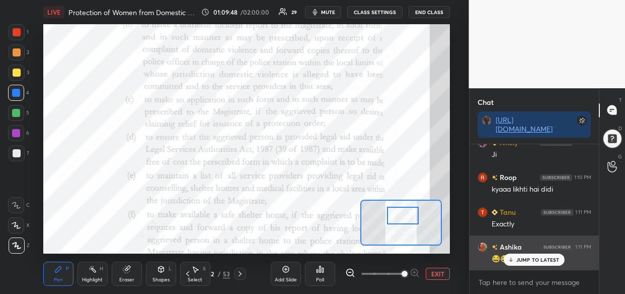
click at [546, 261] on p "JUMP TO LATEST" at bounding box center [538, 259] width 43 height 6
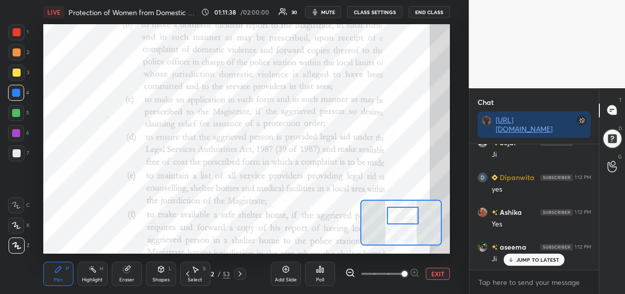
scroll to position [55743, 0]
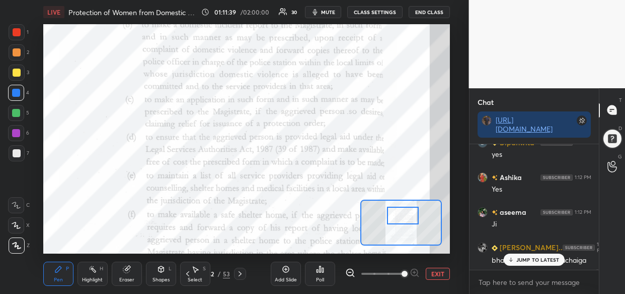
click at [525, 259] on p "JUMP TO LATEST" at bounding box center [538, 259] width 43 height 6
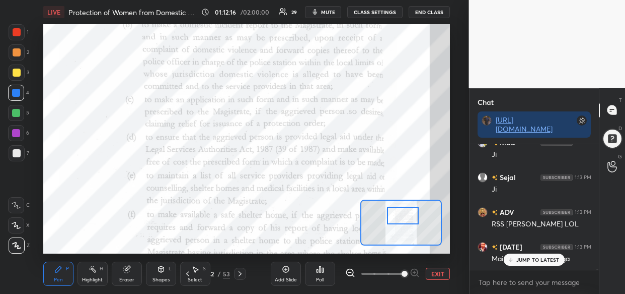
scroll to position [56473, 0]
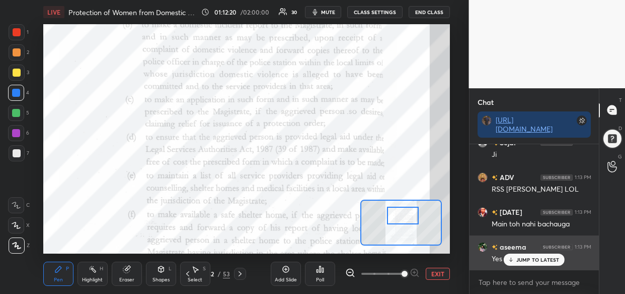
drag, startPoint x: 512, startPoint y: 258, endPoint x: 498, endPoint y: 259, distance: 13.6
click at [510, 258] on icon at bounding box center [511, 259] width 7 height 6
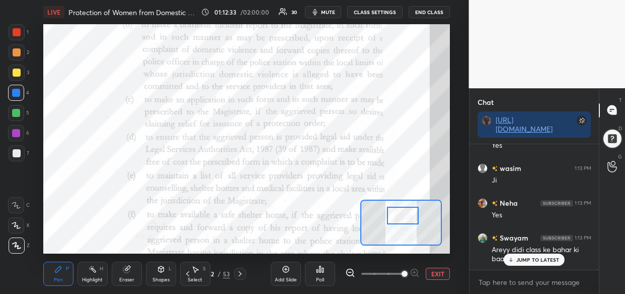
scroll to position [56760, 0]
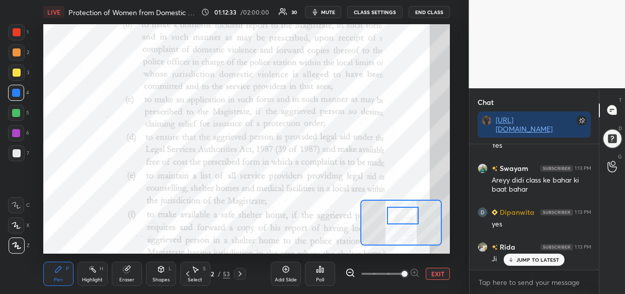
drag, startPoint x: 517, startPoint y: 258, endPoint x: 484, endPoint y: 275, distance: 37.2
click at [515, 259] on div "JUMP TO LATEST" at bounding box center [534, 259] width 60 height 12
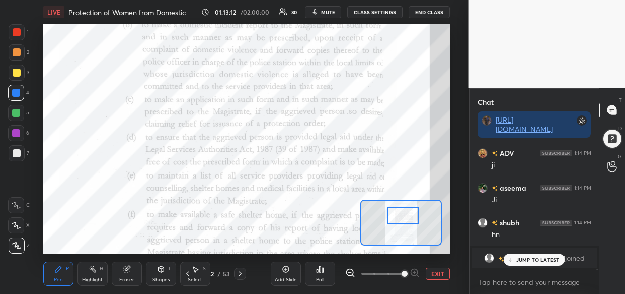
scroll to position [57410, 0]
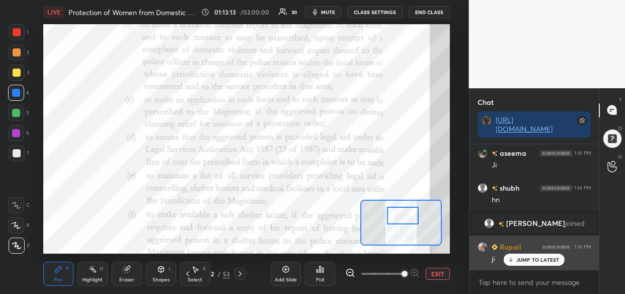
click at [532, 256] on p "JUMP TO LATEST" at bounding box center [538, 259] width 43 height 6
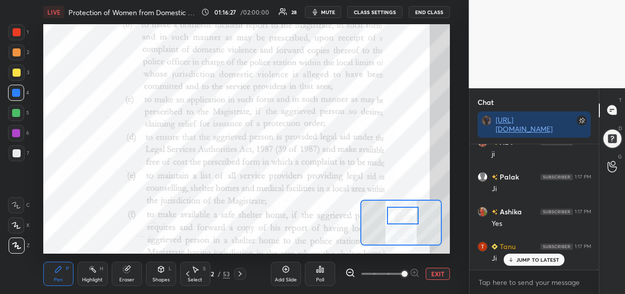
scroll to position [60406, 0]
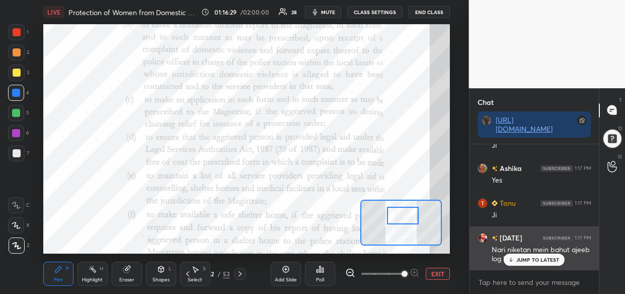
click at [537, 262] on p "JUMP TO LATEST" at bounding box center [538, 259] width 43 height 6
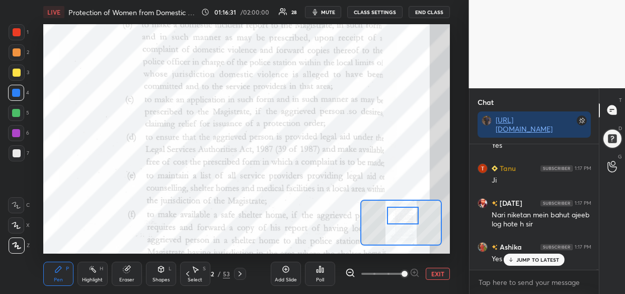
scroll to position [60476, 0]
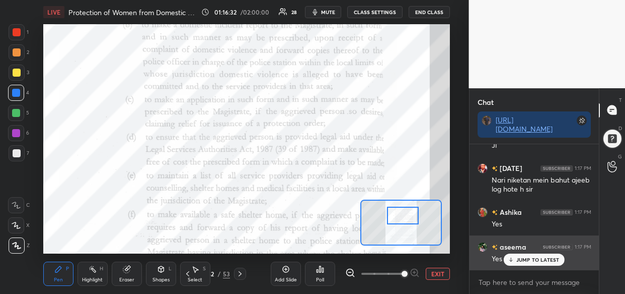
click at [531, 257] on p "JUMP TO LATEST" at bounding box center [538, 259] width 43 height 6
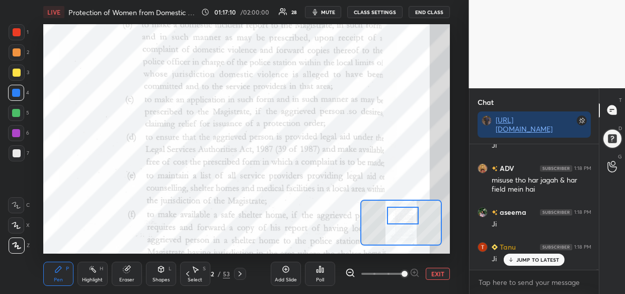
scroll to position [61110, 0]
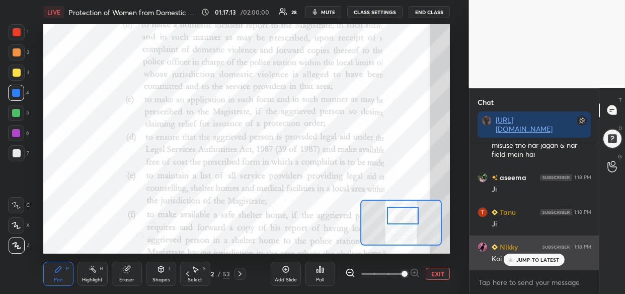
click at [544, 261] on p "JUMP TO LATEST" at bounding box center [538, 259] width 43 height 6
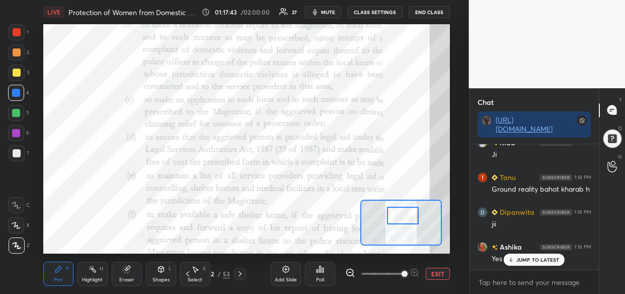
scroll to position [61397, 0]
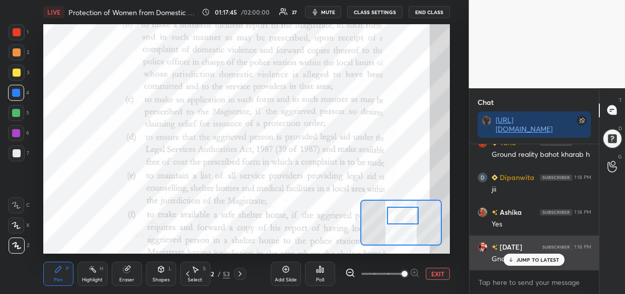
drag, startPoint x: 549, startPoint y: 260, endPoint x: 533, endPoint y: 262, distance: 15.7
click at [547, 260] on p "JUMP TO LATEST" at bounding box center [538, 259] width 43 height 6
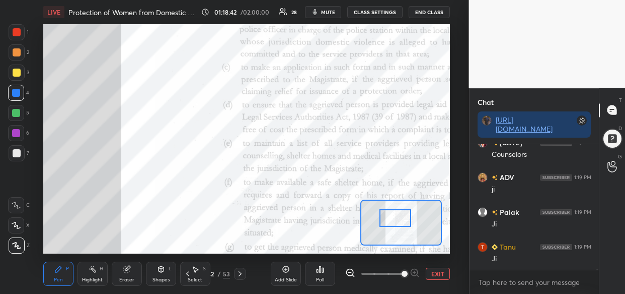
scroll to position [62354, 0]
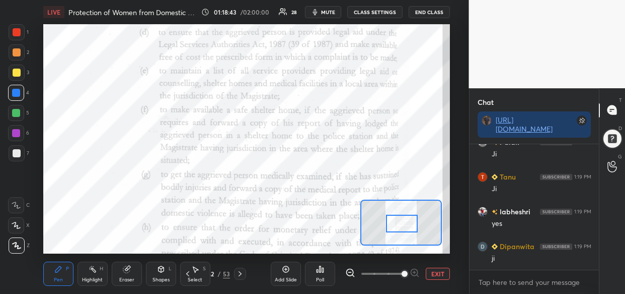
drag, startPoint x: 387, startPoint y: 211, endPoint x: 409, endPoint y: 225, distance: 25.8
click at [409, 225] on div at bounding box center [402, 223] width 32 height 18
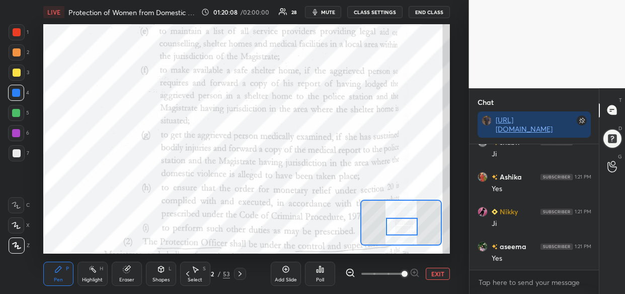
drag, startPoint x: 398, startPoint y: 221, endPoint x: 398, endPoint y: 228, distance: 7.0
click at [398, 228] on div at bounding box center [402, 227] width 32 height 18
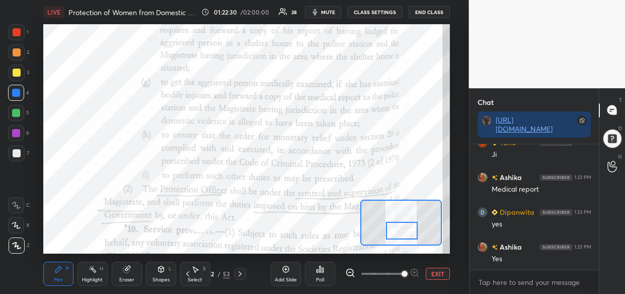
scroll to position [66055, 0]
drag, startPoint x: 322, startPoint y: 10, endPoint x: 317, endPoint y: 16, distance: 7.2
click at [322, 10] on button "mute" at bounding box center [323, 12] width 36 height 12
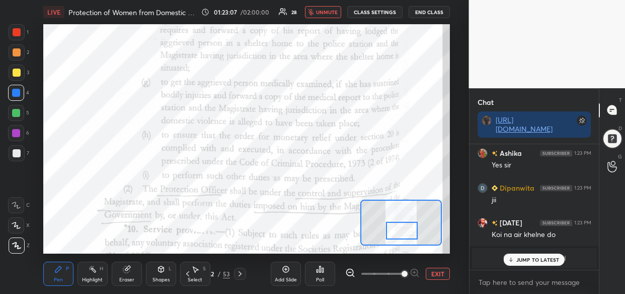
click at [328, 13] on span "unmute" at bounding box center [327, 12] width 22 height 7
click at [536, 256] on p "JUMP TO LATEST" at bounding box center [538, 259] width 43 height 6
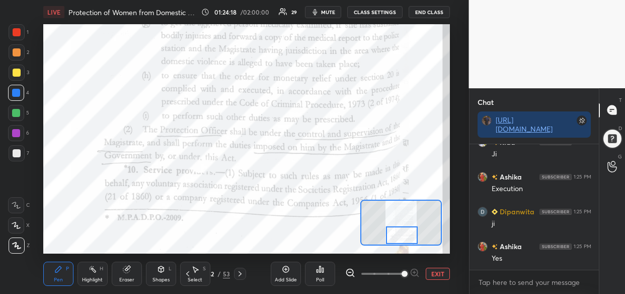
scroll to position [62760, 0]
click at [401, 231] on div at bounding box center [402, 235] width 32 height 18
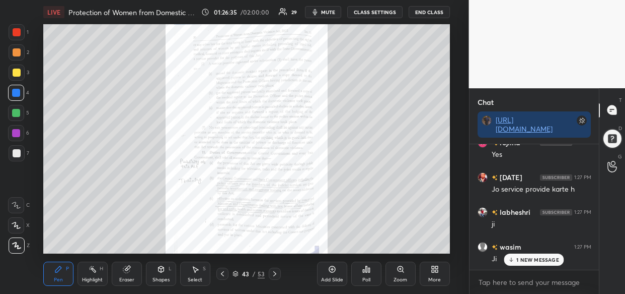
scroll to position [65340, 0]
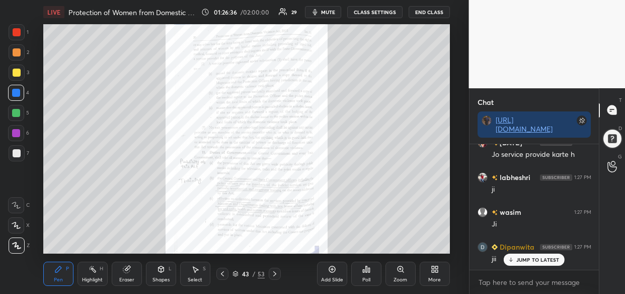
click at [406, 277] on div "Zoom" at bounding box center [401, 279] width 14 height 5
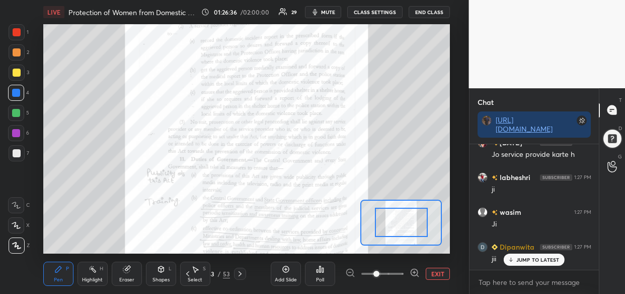
click at [406, 275] on div at bounding box center [382, 273] width 75 height 12
click at [410, 276] on icon at bounding box center [415, 272] width 10 height 10
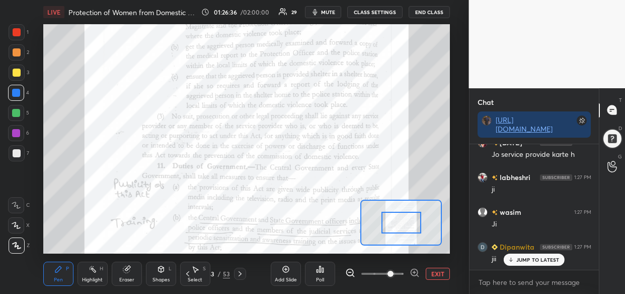
click at [412, 274] on icon at bounding box center [414, 272] width 7 height 7
click at [394, 273] on span at bounding box center [391, 273] width 6 height 6
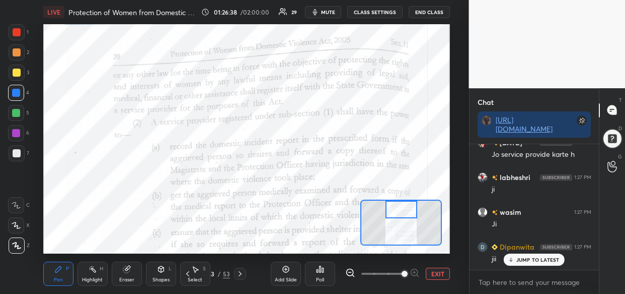
drag, startPoint x: 404, startPoint y: 220, endPoint x: 404, endPoint y: 207, distance: 13.1
click at [404, 207] on div at bounding box center [402, 209] width 32 height 18
click at [452, 54] on div "Setting up your live class Poll for secs No correct answer Start poll" at bounding box center [246, 138] width 429 height 229
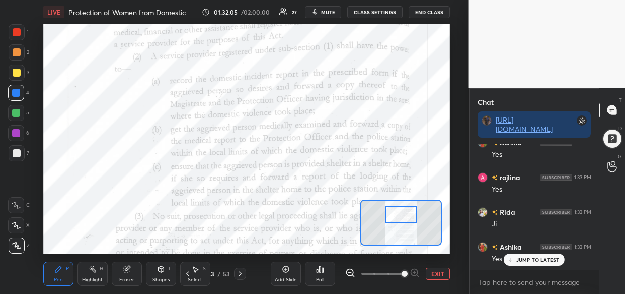
drag, startPoint x: 404, startPoint y: 215, endPoint x: 404, endPoint y: 222, distance: 6.0
click at [404, 222] on div at bounding box center [402, 214] width 32 height 18
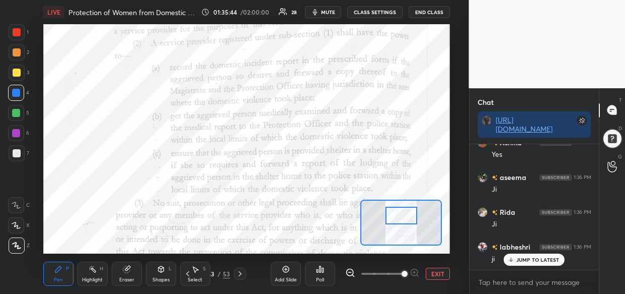
scroll to position [73125, 0]
click at [48, 173] on div "Setting up your live class Poll for secs No correct answer Start poll" at bounding box center [246, 138] width 429 height 229
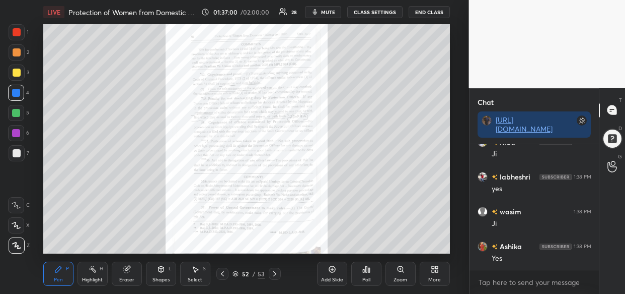
scroll to position [74446, 0]
click at [398, 271] on div "Zoom" at bounding box center [401, 273] width 30 height 24
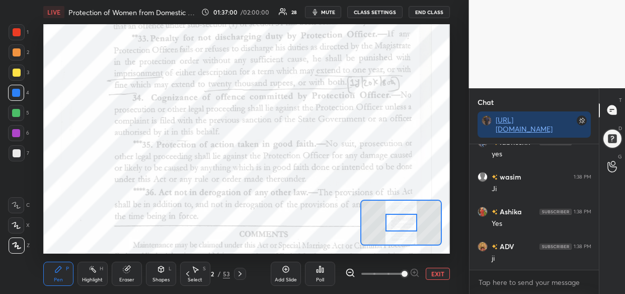
click at [404, 271] on span at bounding box center [383, 273] width 42 height 15
click at [408, 271] on span at bounding box center [405, 273] width 6 height 6
click at [408, 272] on span at bounding box center [405, 273] width 6 height 6
click at [408, 271] on span at bounding box center [405, 273] width 6 height 6
click at [415, 269] on div at bounding box center [382, 273] width 75 height 12
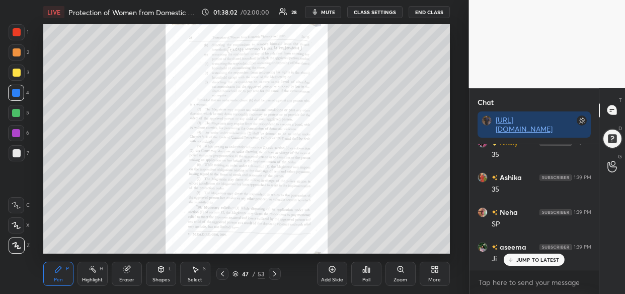
scroll to position [75279, 0]
click at [405, 276] on div "Zoom" at bounding box center [401, 273] width 30 height 24
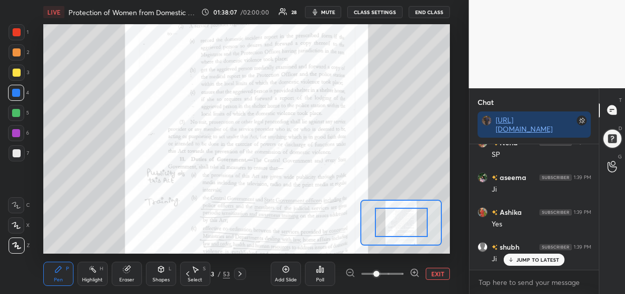
click at [406, 276] on div at bounding box center [382, 273] width 75 height 12
click at [408, 276] on div at bounding box center [382, 273] width 75 height 12
click at [412, 274] on icon at bounding box center [415, 272] width 10 height 10
click at [415, 273] on icon at bounding box center [415, 272] width 10 height 10
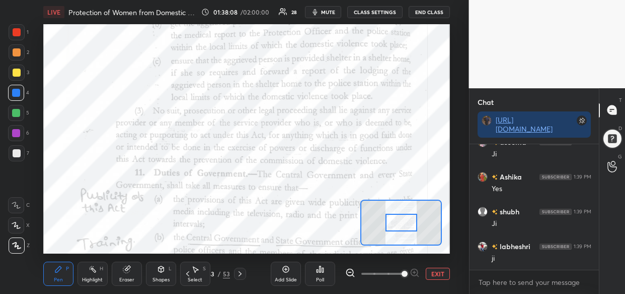
click at [415, 274] on div at bounding box center [382, 273] width 75 height 12
click at [418, 274] on div at bounding box center [382, 273] width 75 height 12
click at [38, 159] on div "Setting up your live class Poll for secs No correct answer Start poll" at bounding box center [246, 138] width 429 height 229
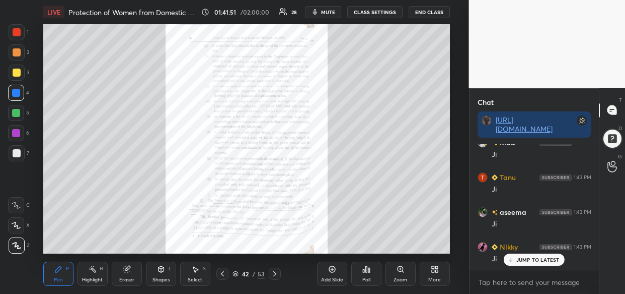
scroll to position [79388, 0]
click at [401, 269] on icon at bounding box center [401, 269] width 8 height 8
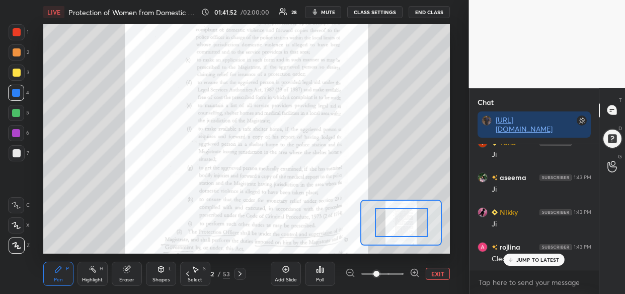
click at [408, 270] on div at bounding box center [382, 273] width 75 height 12
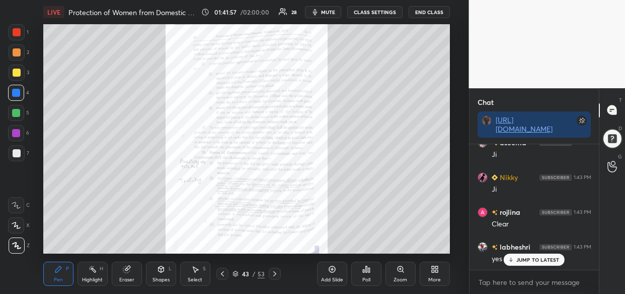
scroll to position [79458, 0]
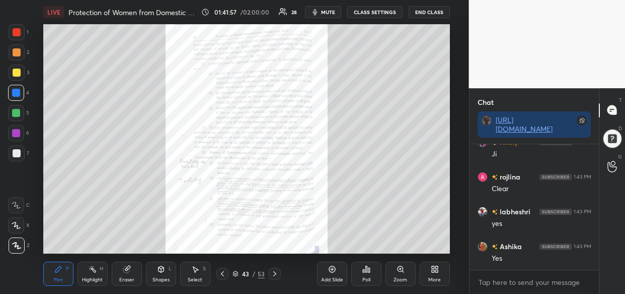
click at [402, 268] on icon at bounding box center [401, 269] width 8 height 8
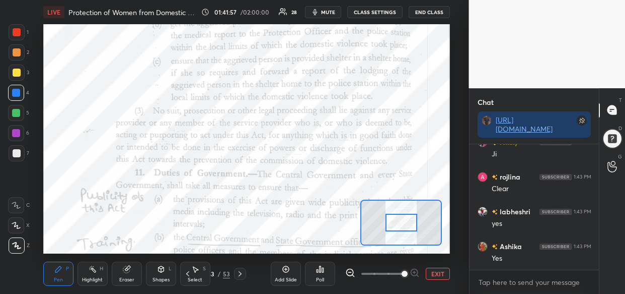
click at [405, 272] on span at bounding box center [405, 273] width 6 height 6
click at [407, 272] on span at bounding box center [405, 273] width 6 height 6
click at [408, 272] on span at bounding box center [405, 273] width 6 height 6
click at [408, 273] on span at bounding box center [405, 273] width 6 height 6
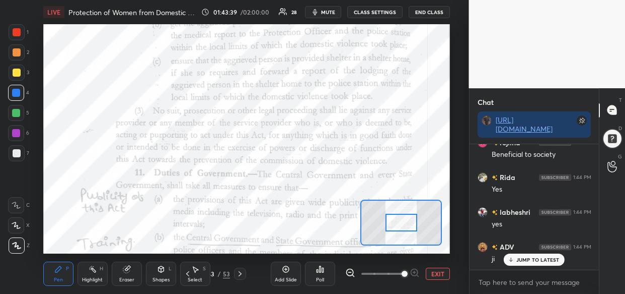
click at [404, 226] on div at bounding box center [402, 222] width 82 height 46
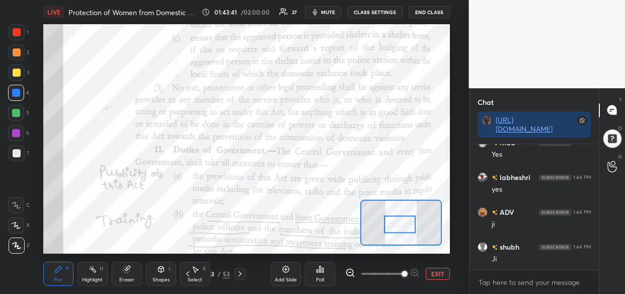
scroll to position [81045, 0]
drag, startPoint x: 404, startPoint y: 226, endPoint x: 399, endPoint y: 224, distance: 5.4
click at [399, 224] on div at bounding box center [400, 224] width 32 height 18
click at [391, 217] on div at bounding box center [402, 222] width 82 height 46
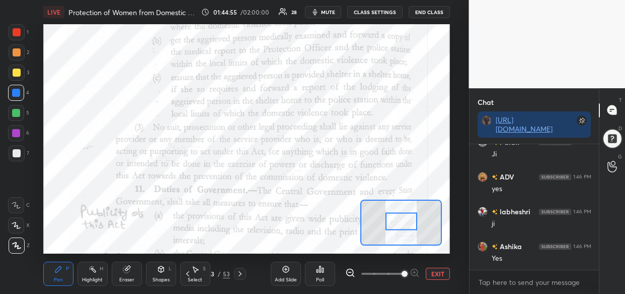
scroll to position [82227, 0]
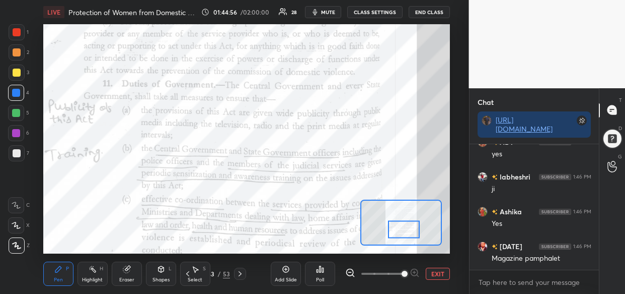
drag, startPoint x: 391, startPoint y: 217, endPoint x: 403, endPoint y: 229, distance: 16.7
click at [403, 229] on div at bounding box center [404, 230] width 32 height 18
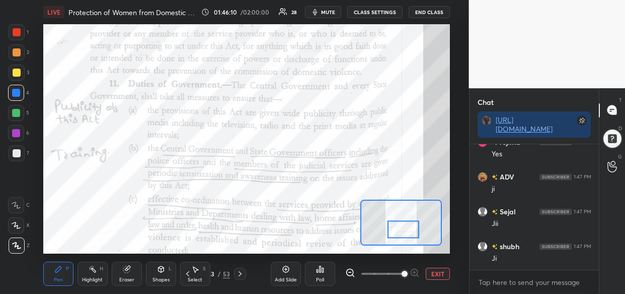
scroll to position [83129, 0]
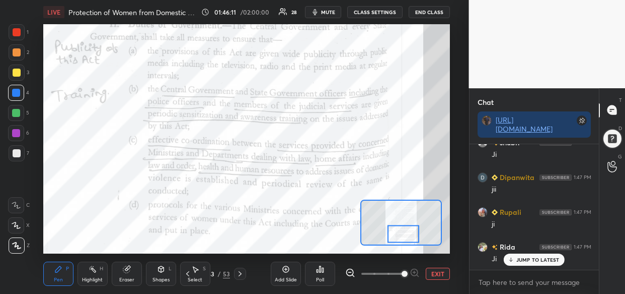
click at [402, 232] on div at bounding box center [404, 234] width 32 height 18
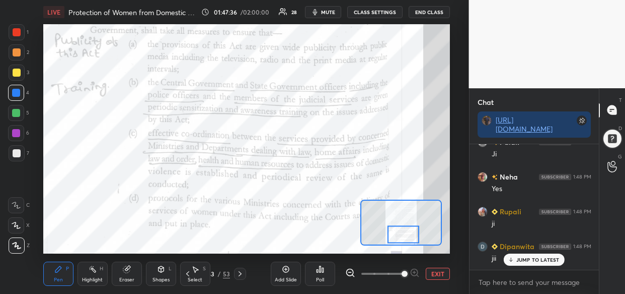
scroll to position [84450, 0]
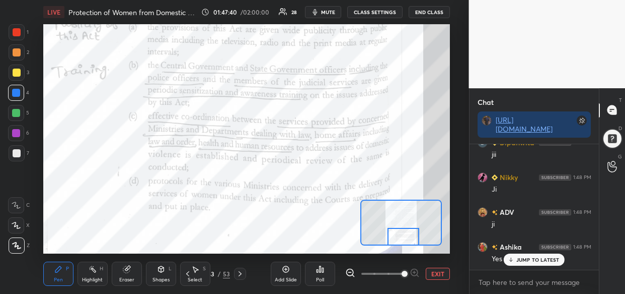
click at [405, 239] on div at bounding box center [404, 237] width 32 height 18
click at [375, 203] on div "Setting up your live class Poll for secs No correct answer Start poll" at bounding box center [246, 138] width 407 height 229
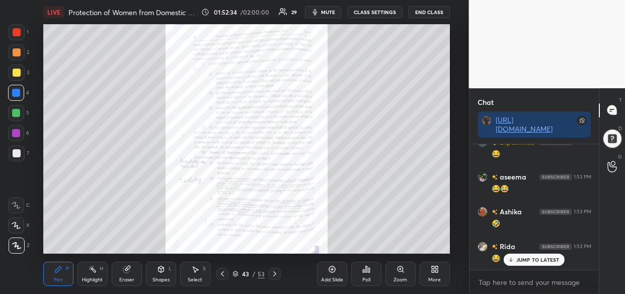
scroll to position [88854, 0]
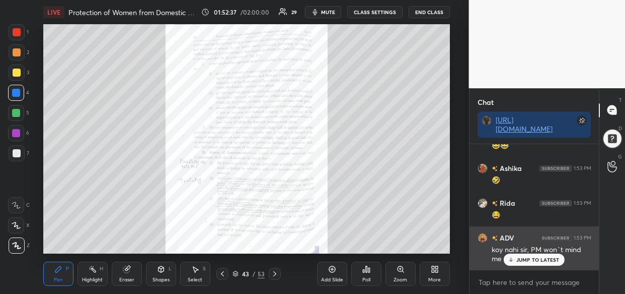
click at [516, 262] on div "JUMP TO LATEST" at bounding box center [534, 259] width 60 height 12
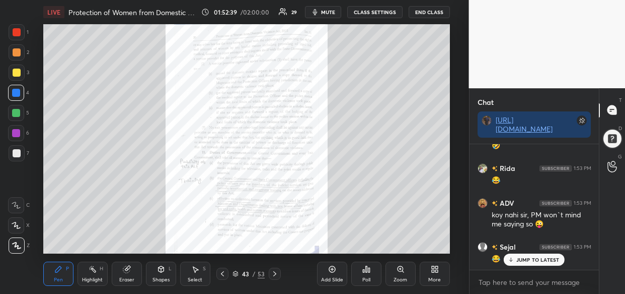
scroll to position [88924, 0]
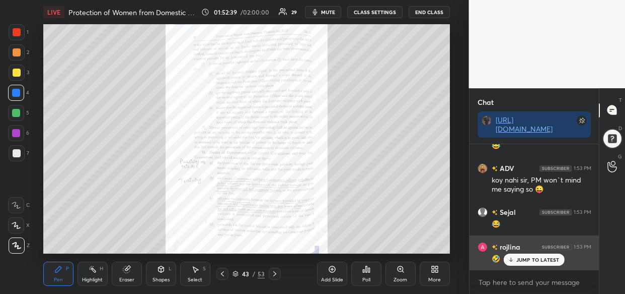
click at [528, 257] on p "JUMP TO LATEST" at bounding box center [538, 259] width 43 height 6
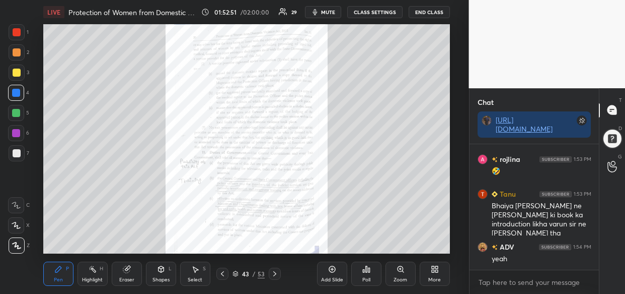
scroll to position [89046, 0]
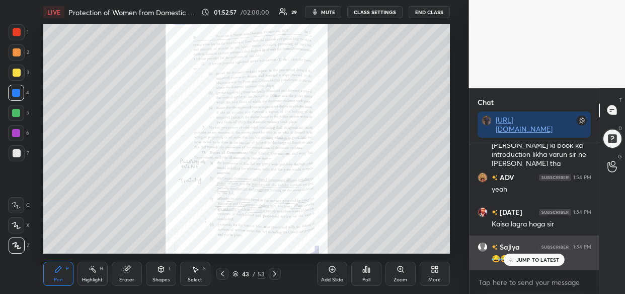
click at [529, 256] on p "JUMP TO LATEST" at bounding box center [538, 259] width 43 height 6
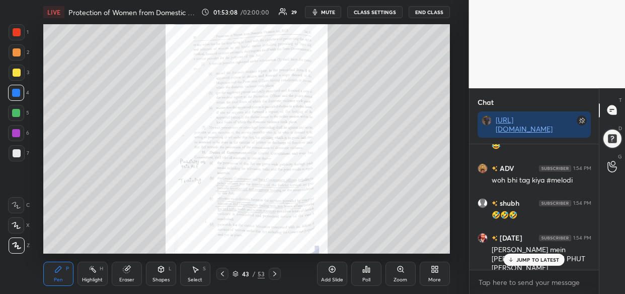
scroll to position [89333, 0]
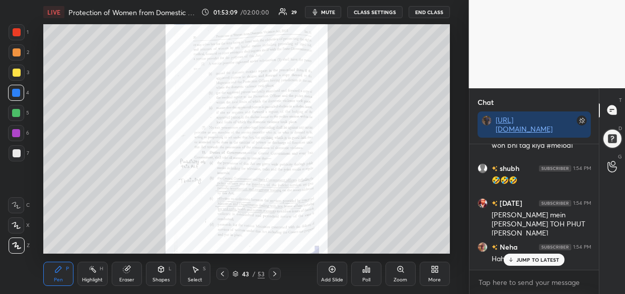
click at [536, 257] on div "ADV 1:53 PM koy nahi sir, PM won`t mind me saying so 😜 [PERSON_NAME] 1:53 PM 😂 …" at bounding box center [535, 206] width 130 height 125
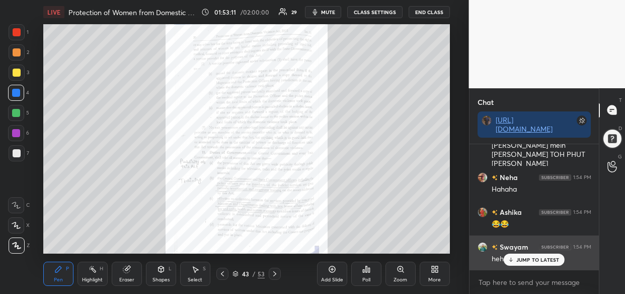
click at [518, 255] on div "JUMP TO LATEST" at bounding box center [534, 259] width 60 height 12
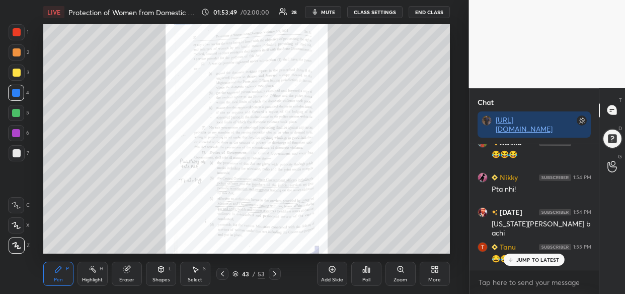
scroll to position [89681, 0]
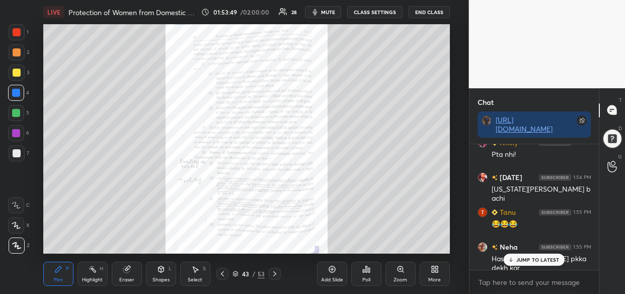
click at [538, 265] on div "JUMP TO LATEST" at bounding box center [534, 259] width 60 height 12
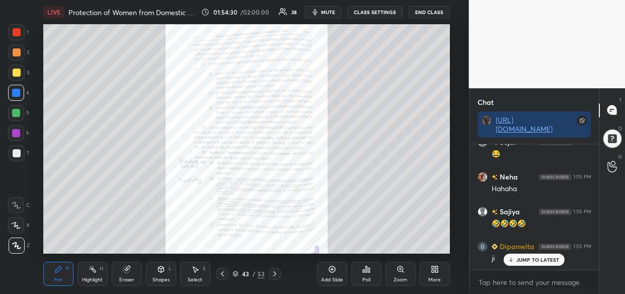
scroll to position [90341, 0]
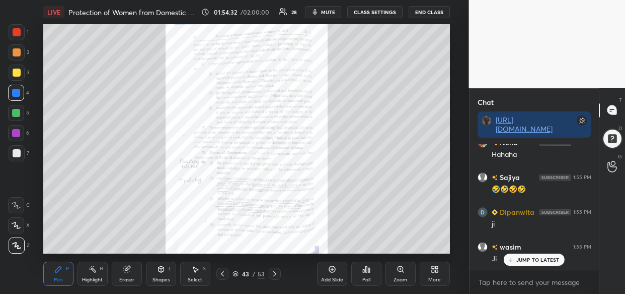
click at [329, 272] on div "Add Slide" at bounding box center [332, 273] width 30 height 24
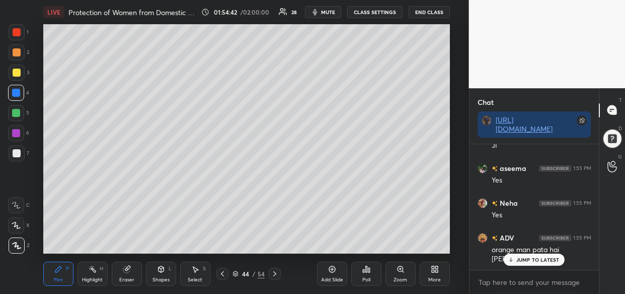
scroll to position [90767, 0]
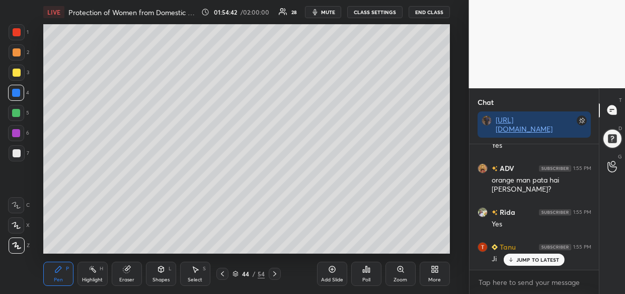
click at [543, 258] on p "JUMP TO LATEST" at bounding box center [538, 259] width 43 height 6
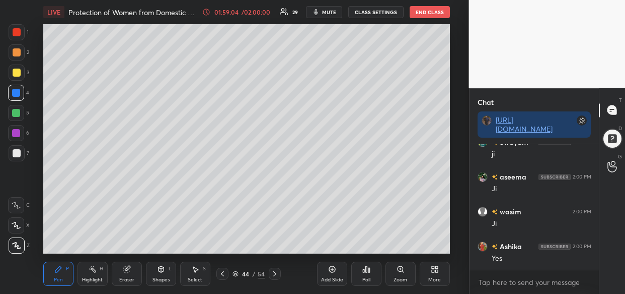
scroll to position [96300, 0]
click at [329, 277] on div "Add Slide" at bounding box center [332, 273] width 30 height 24
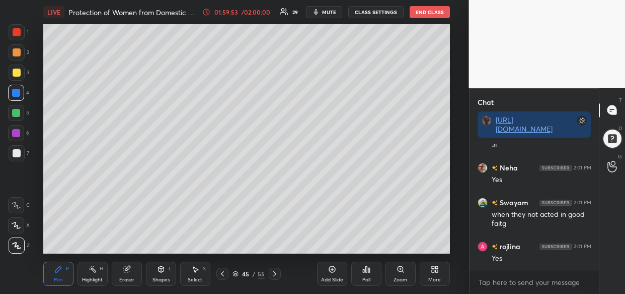
scroll to position [97004, 0]
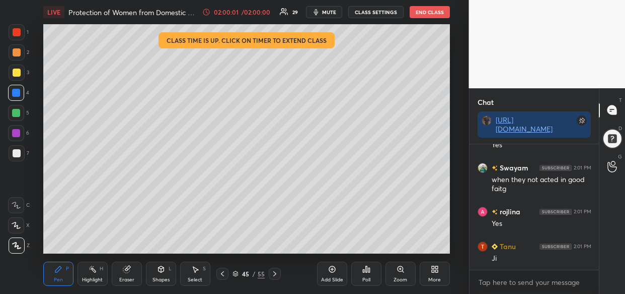
click at [19, 79] on div at bounding box center [17, 72] width 16 height 16
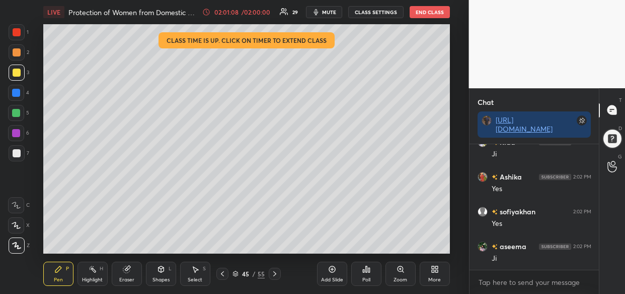
scroll to position [98009, 0]
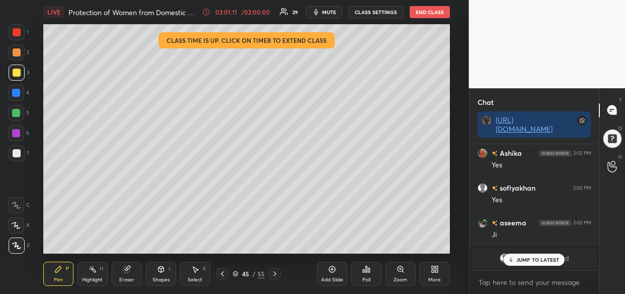
click at [534, 260] on div "JUMP TO LATEST" at bounding box center [534, 259] width 60 height 12
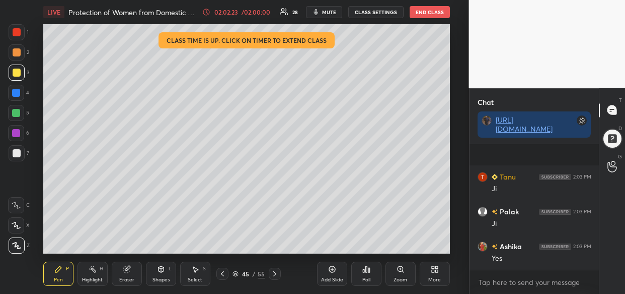
scroll to position [88877, 0]
drag, startPoint x: 335, startPoint y: 269, endPoint x: 315, endPoint y: 268, distance: 20.2
click at [334, 273] on div "Add Slide" at bounding box center [332, 273] width 30 height 24
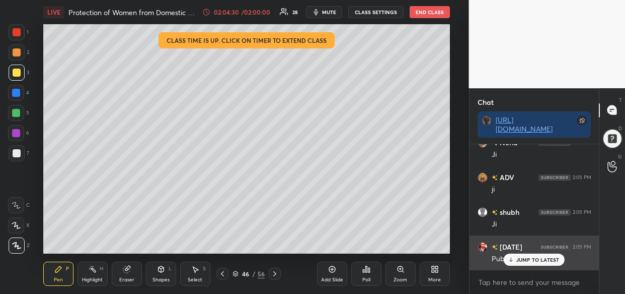
click at [534, 258] on p "JUMP TO LATEST" at bounding box center [538, 259] width 43 height 6
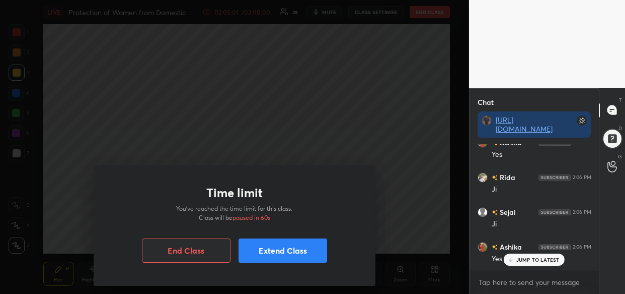
scroll to position [90405, 0]
drag, startPoint x: 297, startPoint y: 256, endPoint x: 292, endPoint y: 257, distance: 5.7
click at [296, 255] on button "Extend Class" at bounding box center [283, 250] width 89 height 24
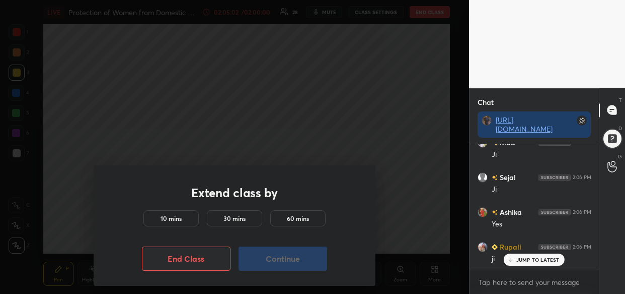
click at [177, 219] on h5 "10 mins" at bounding box center [171, 217] width 21 height 9
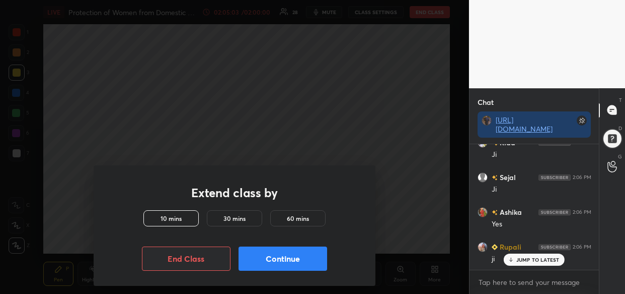
click at [291, 262] on button "Continue" at bounding box center [283, 258] width 89 height 24
click at [291, 261] on button "Continue" at bounding box center [283, 258] width 89 height 24
click at [289, 263] on button "Continue" at bounding box center [283, 258] width 89 height 24
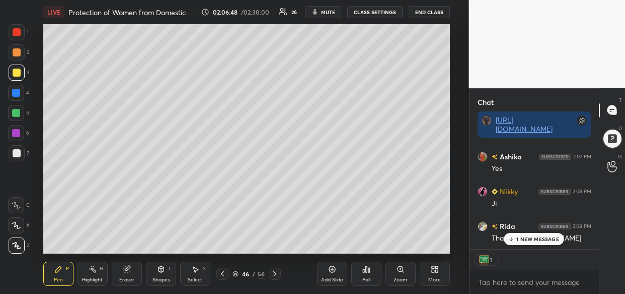
scroll to position [92620, 0]
type textarea "x"
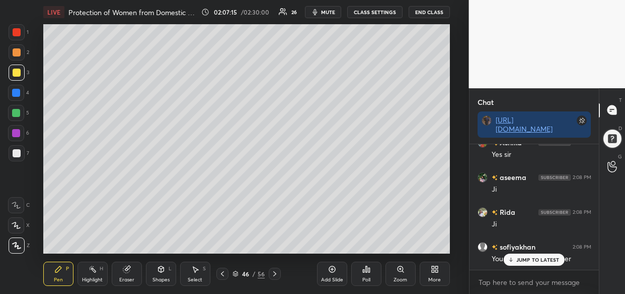
click at [550, 262] on p "JUMP TO LATEST" at bounding box center [538, 259] width 43 height 6
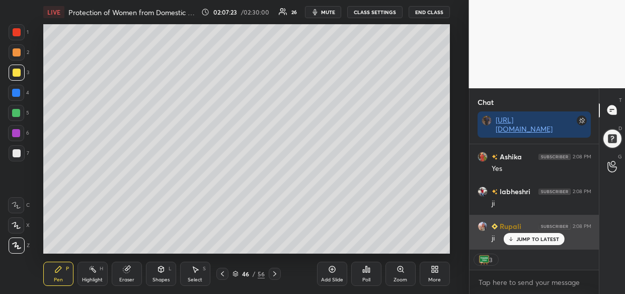
scroll to position [93314, 0]
click at [553, 239] on div "Ji" at bounding box center [542, 238] width 100 height 10
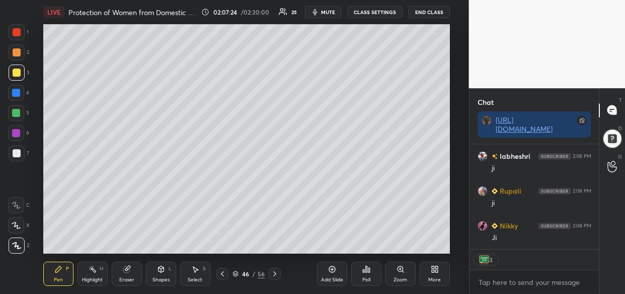
scroll to position [93349, 0]
click at [524, 283] on textarea at bounding box center [535, 282] width 114 height 16
paste textarea "[URL][DOMAIN_NAME]"
type textarea "[URL][DOMAIN_NAME]"
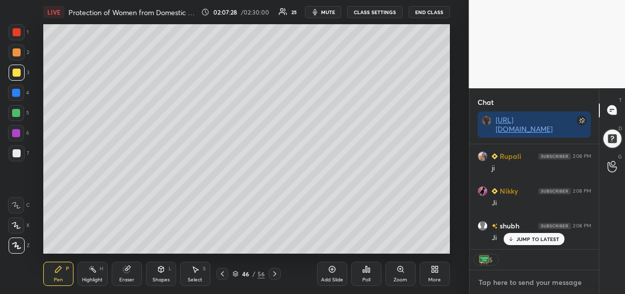
scroll to position [93405, 0]
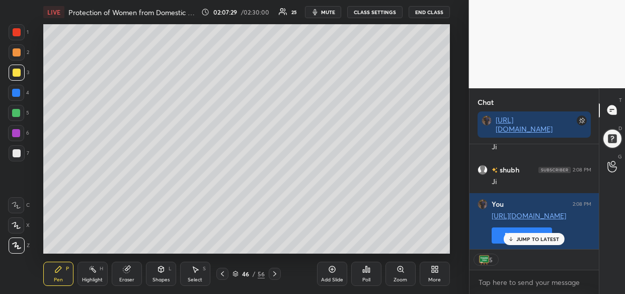
click at [531, 239] on p "JUMP TO LATEST" at bounding box center [538, 239] width 43 height 6
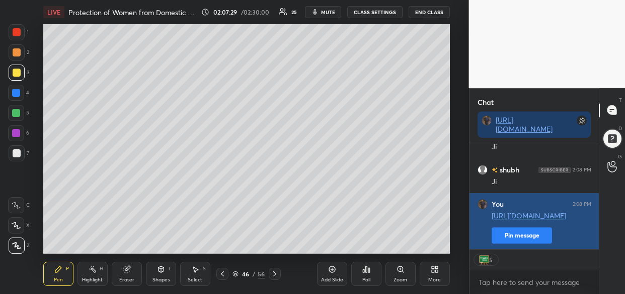
drag, startPoint x: 524, startPoint y: 230, endPoint x: 523, endPoint y: 236, distance: 6.1
click at [524, 231] on button "Pin message" at bounding box center [522, 235] width 60 height 16
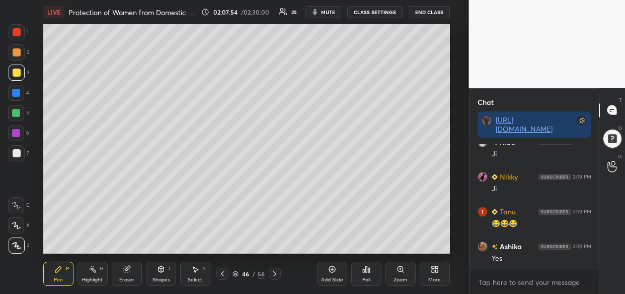
scroll to position [0, 0]
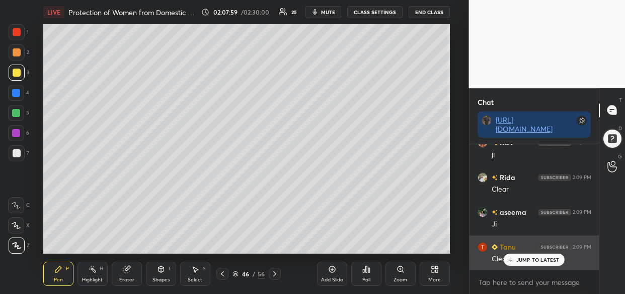
click at [546, 262] on p "JUMP TO LATEST" at bounding box center [538, 259] width 43 height 6
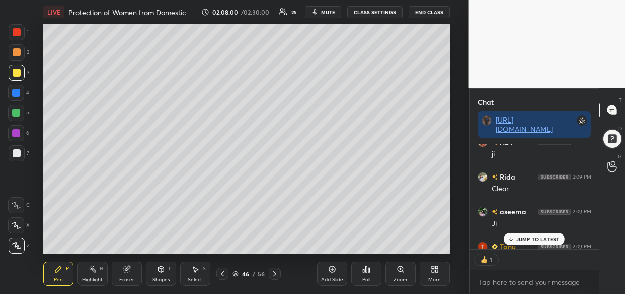
drag, startPoint x: 542, startPoint y: 236, endPoint x: 534, endPoint y: 242, distance: 10.5
click at [542, 237] on p "JUMP TO LATEST" at bounding box center [538, 239] width 43 height 6
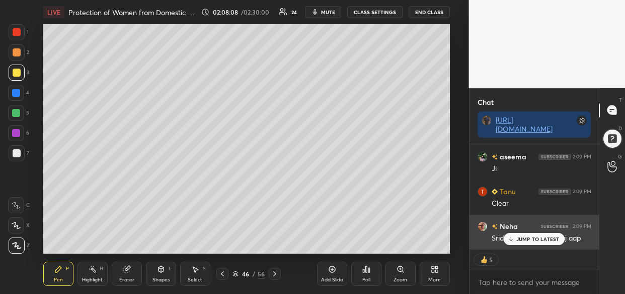
click at [540, 240] on div "JUMP TO LATEST" at bounding box center [534, 239] width 60 height 12
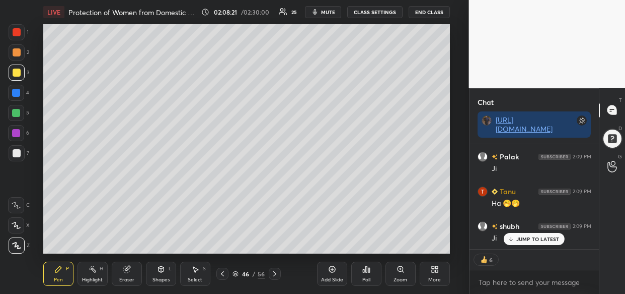
click at [330, 275] on div "Add Slide" at bounding box center [332, 273] width 30 height 24
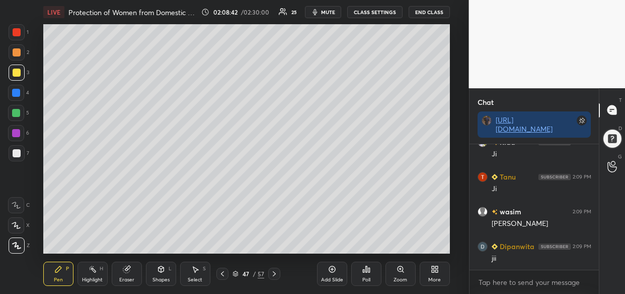
scroll to position [94192, 0]
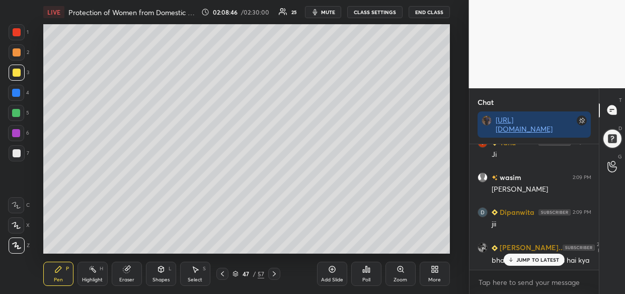
click at [533, 263] on div "JUMP TO LATEST" at bounding box center [534, 259] width 60 height 12
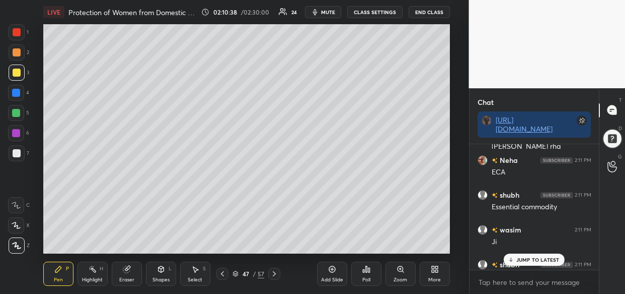
scroll to position [95235, 0]
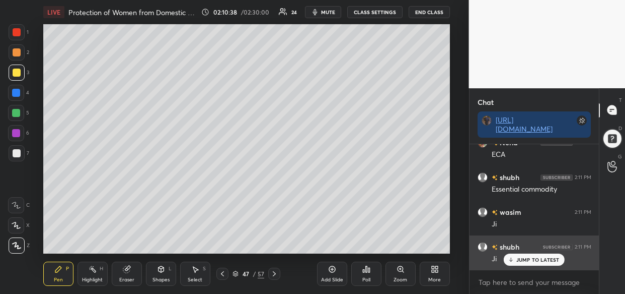
click at [532, 258] on p "JUMP TO LATEST" at bounding box center [538, 259] width 43 height 6
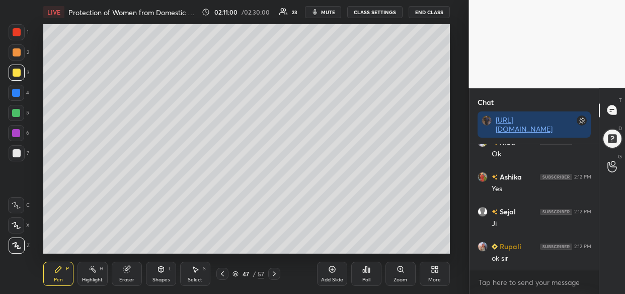
scroll to position [95548, 0]
drag, startPoint x: 236, startPoint y: 270, endPoint x: 241, endPoint y: 267, distance: 5.9
click at [236, 270] on icon at bounding box center [236, 273] width 6 height 6
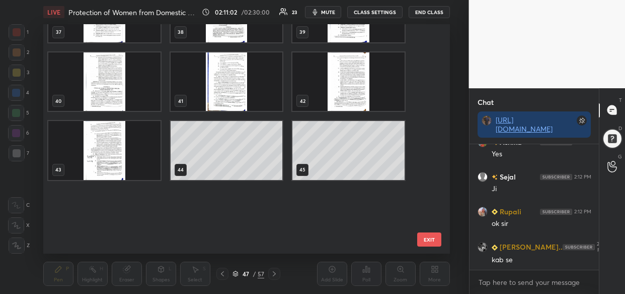
scroll to position [0, 0]
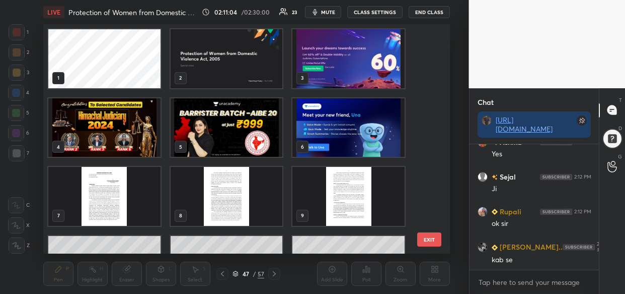
click at [338, 65] on img "grid" at bounding box center [349, 58] width 112 height 59
click at [340, 66] on img "grid" at bounding box center [349, 58] width 112 height 59
click at [340, 70] on img "grid" at bounding box center [349, 58] width 112 height 59
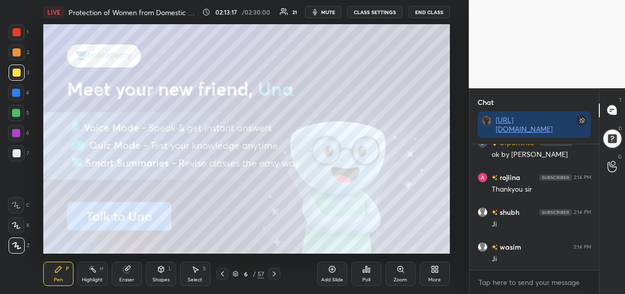
scroll to position [95999, 0]
click at [426, 12] on button "End Class" at bounding box center [429, 12] width 41 height 12
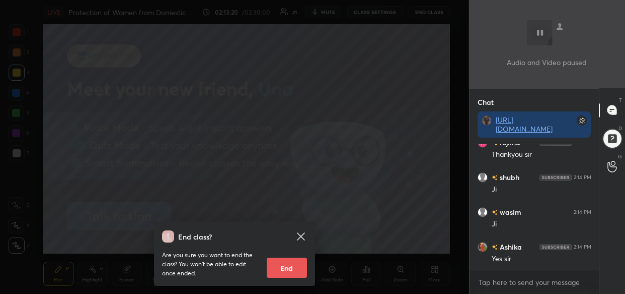
drag, startPoint x: 286, startPoint y: 267, endPoint x: 283, endPoint y: 272, distance: 5.6
click at [285, 268] on button "End" at bounding box center [287, 267] width 40 height 20
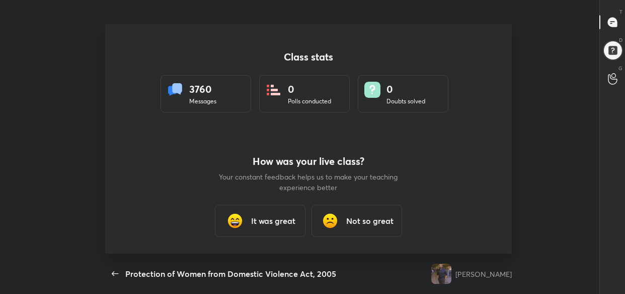
scroll to position [0, 0]
click at [112, 274] on icon "button" at bounding box center [115, 273] width 12 height 12
